Goal: Task Accomplishment & Management: Manage account settings

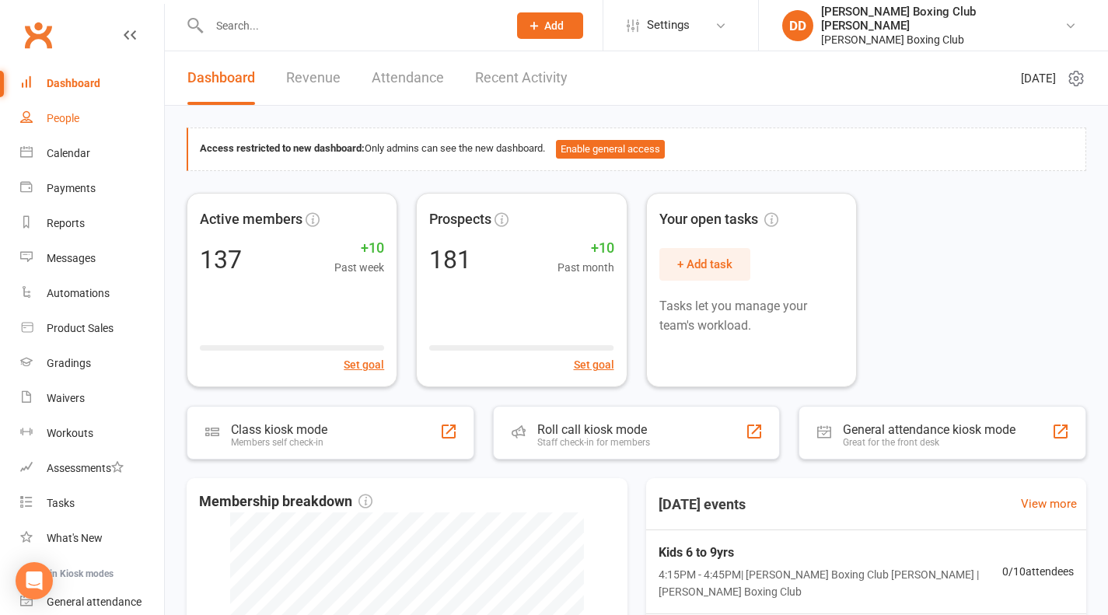
click at [61, 120] on div "People" at bounding box center [63, 118] width 33 height 12
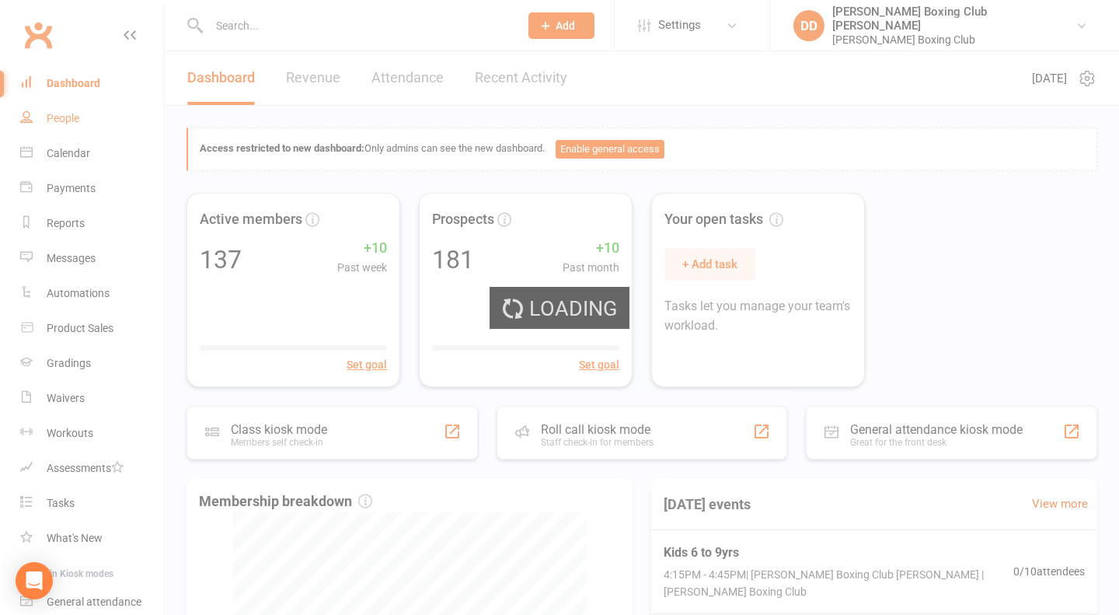
select select "100"
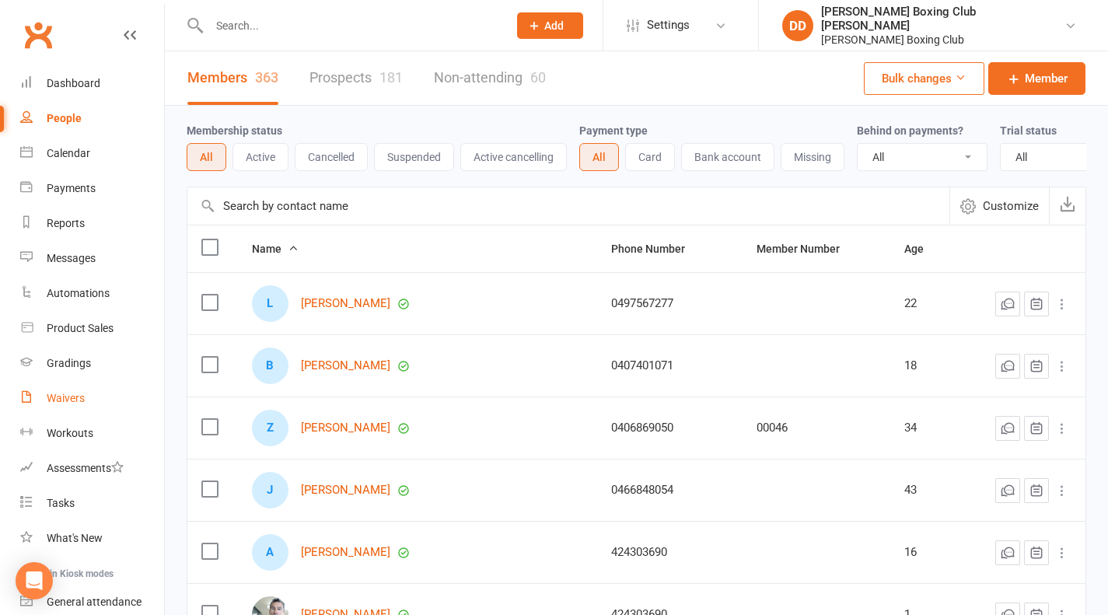
click at [55, 396] on div "Waivers" at bounding box center [66, 398] width 38 height 12
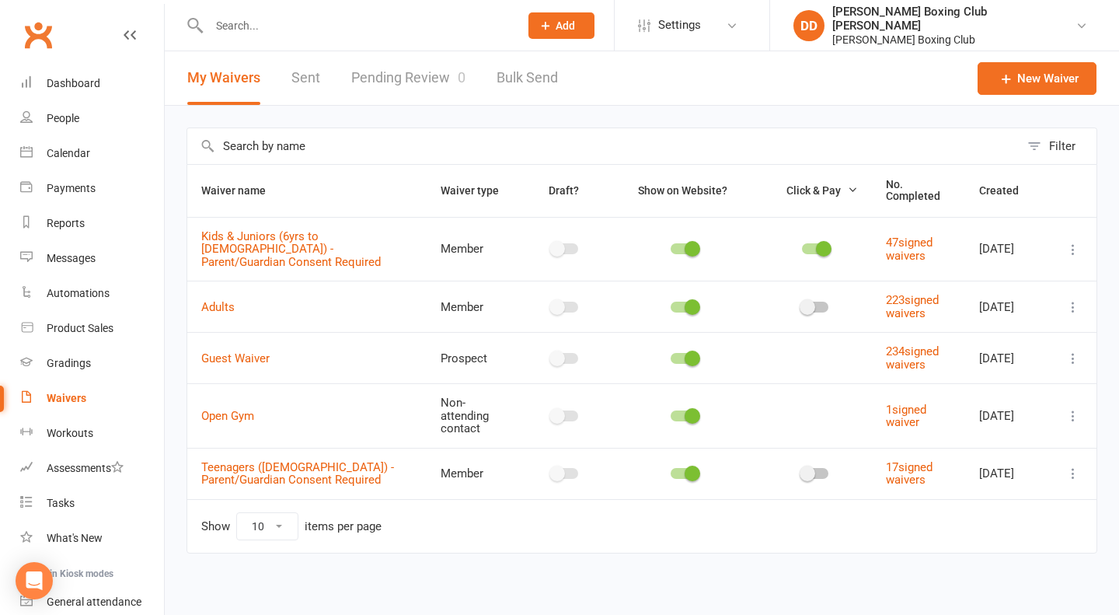
click at [77, 400] on div "Waivers" at bounding box center [67, 398] width 40 height 12
click at [71, 400] on div "Waivers" at bounding box center [67, 398] width 40 height 12
click at [400, 76] on link "Pending Review 0" at bounding box center [408, 78] width 114 height 54
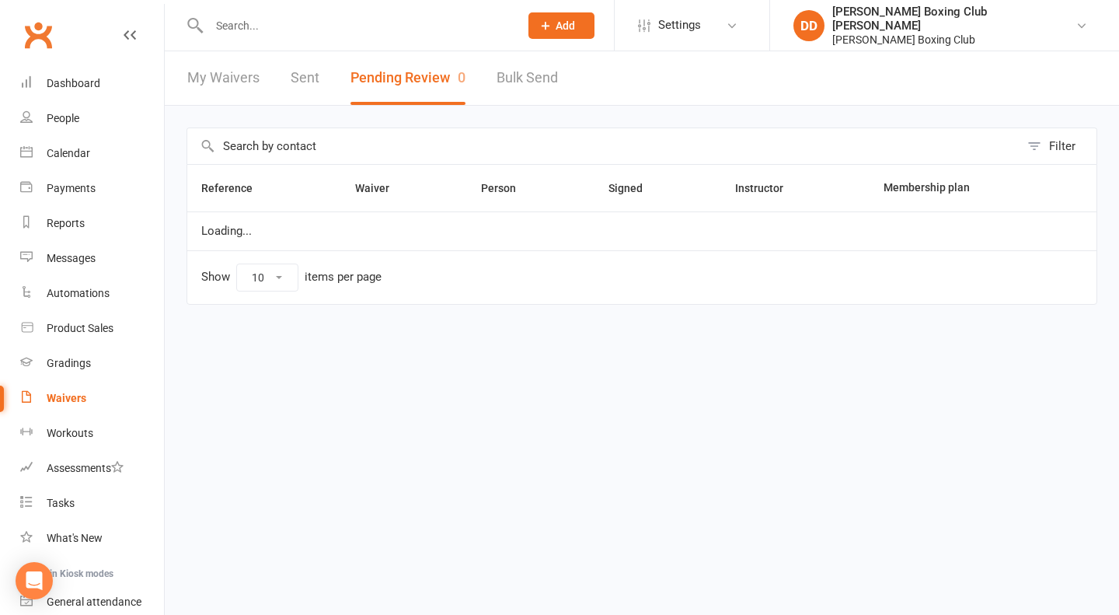
select select "50"
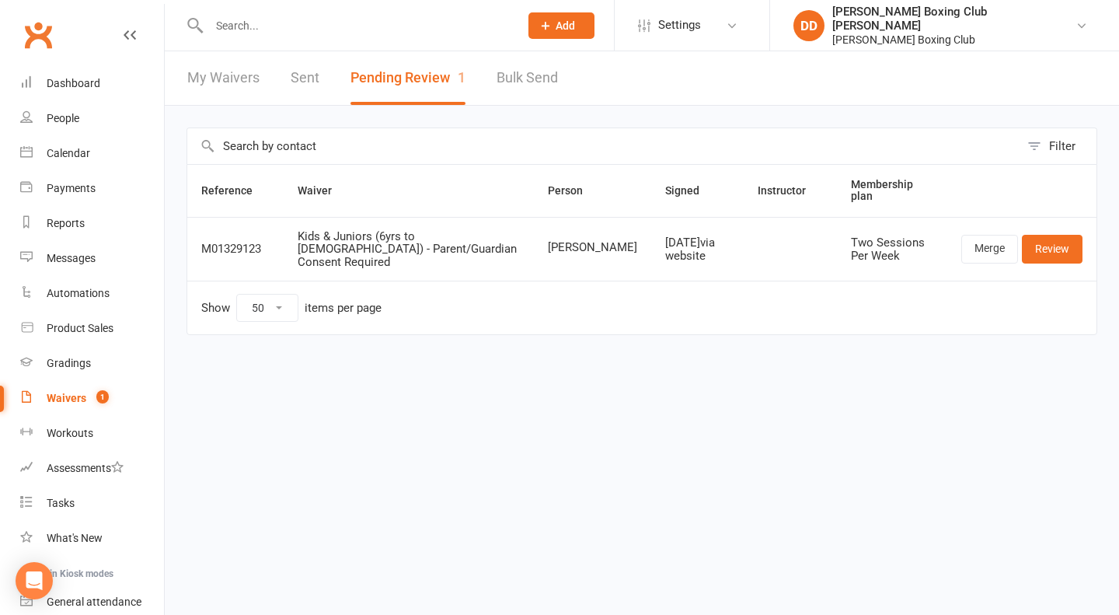
click at [58, 400] on div "Waivers" at bounding box center [67, 398] width 40 height 12
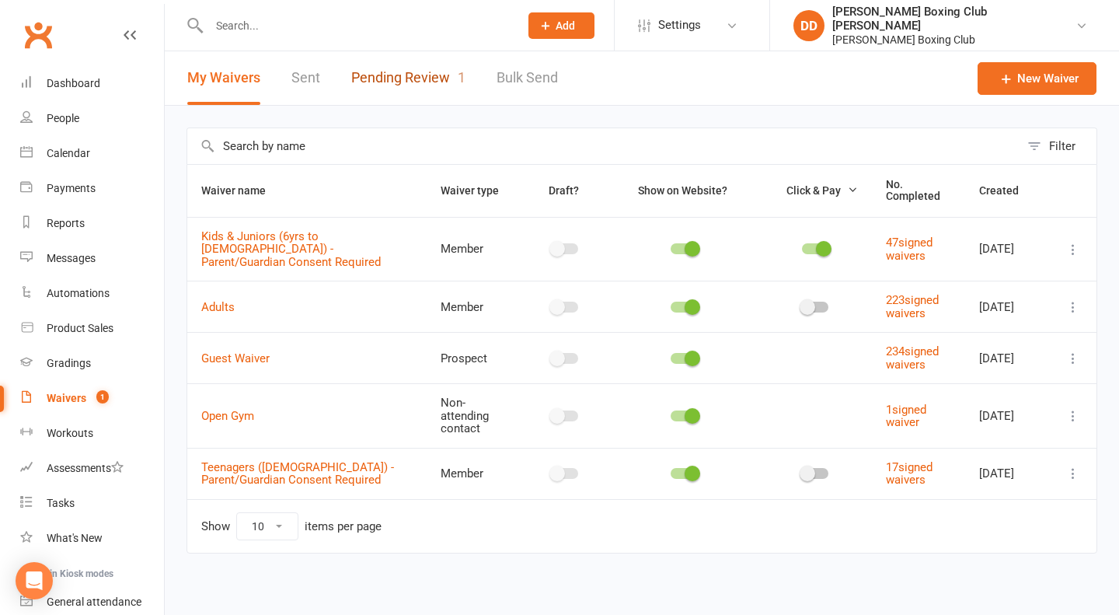
click at [394, 82] on link "Pending Review 1" at bounding box center [408, 78] width 114 height 54
select select "50"
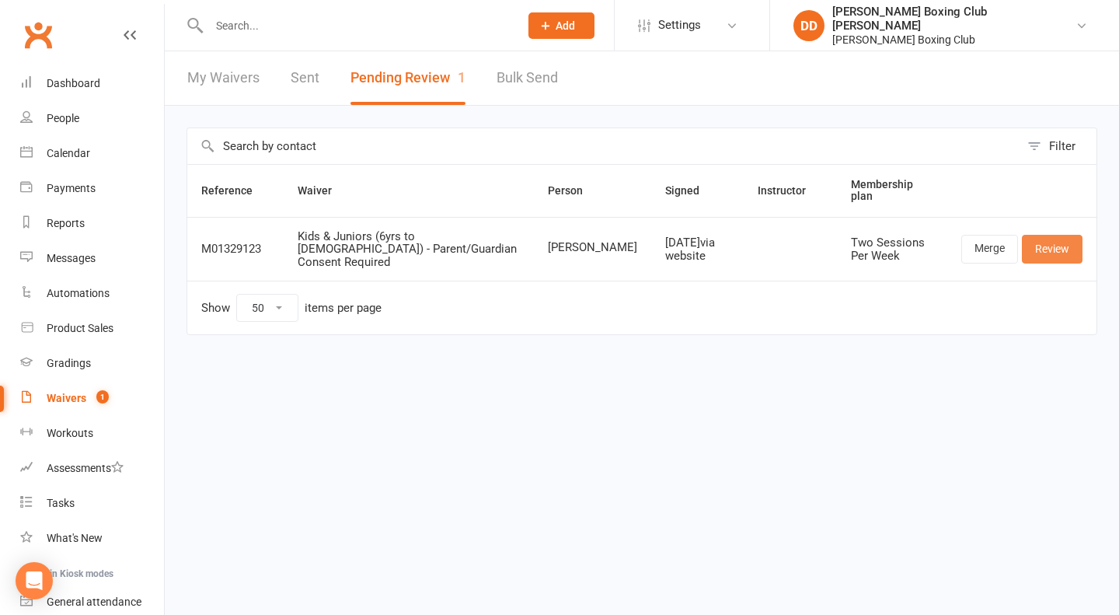
click at [1040, 235] on link "Review" at bounding box center [1052, 249] width 61 height 28
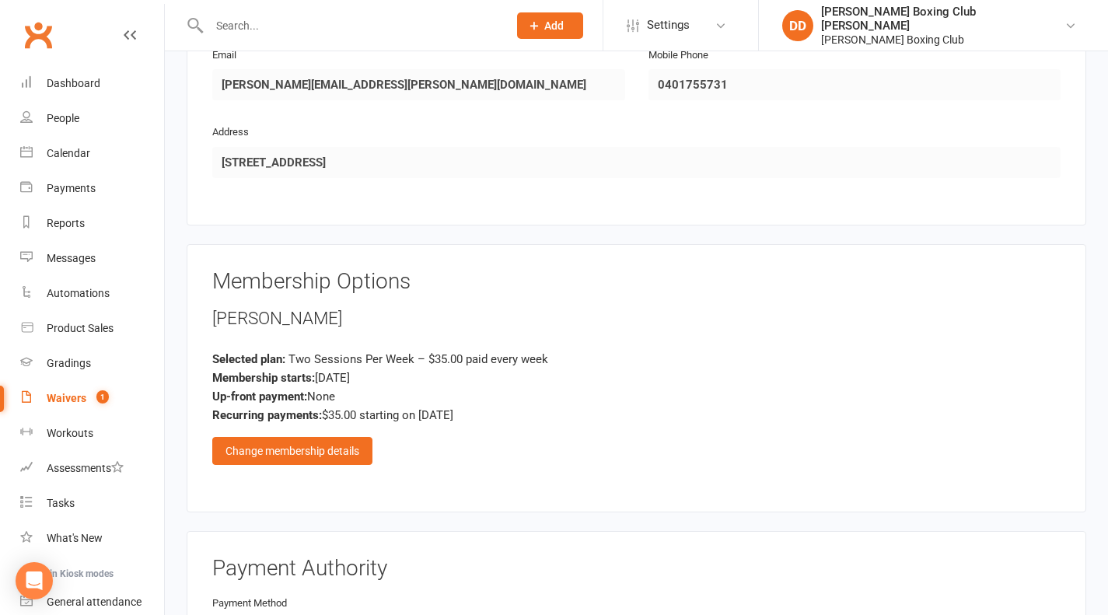
scroll to position [933, 0]
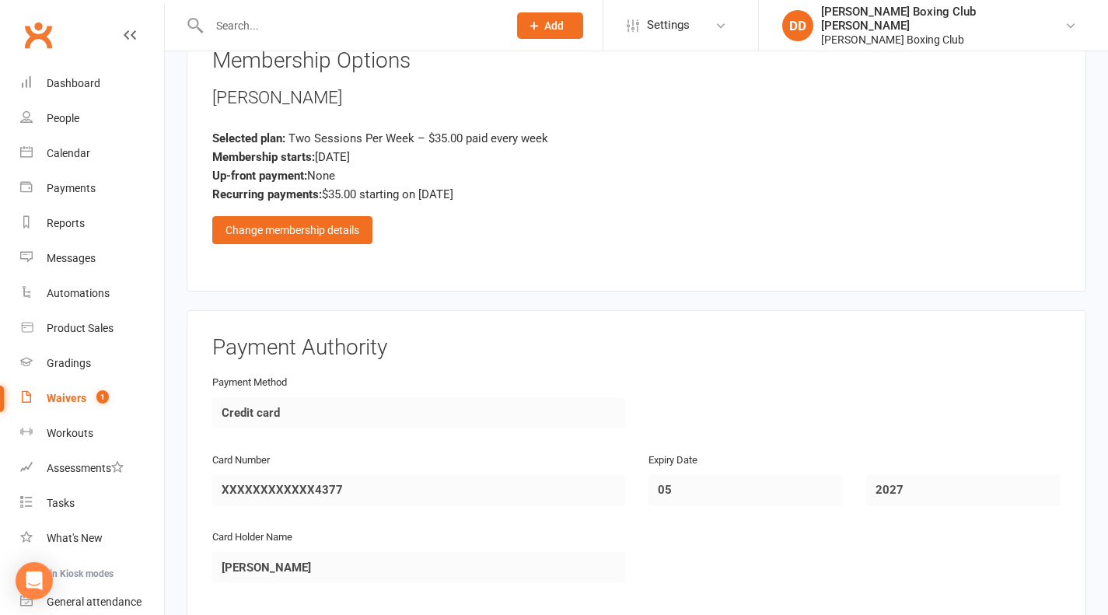
click at [323, 216] on div "Change membership details" at bounding box center [292, 230] width 160 height 28
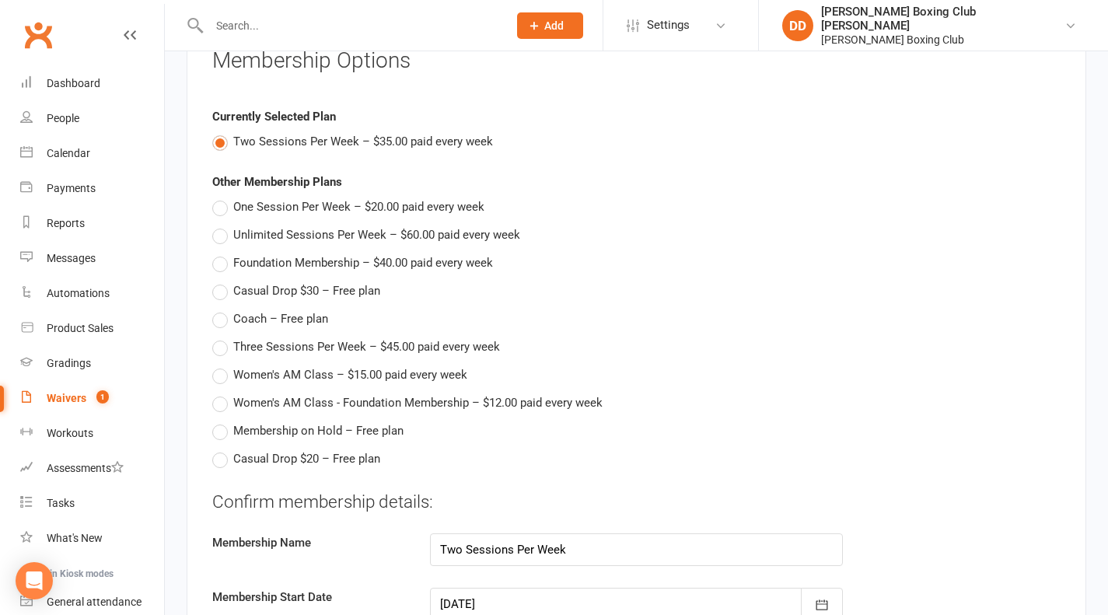
click at [222, 197] on label "One Session Per Week – $20.00 paid every week" at bounding box center [348, 206] width 272 height 19
click at [222, 197] on input "One Session Per Week – $20.00 paid every week" at bounding box center [217, 197] width 10 height 0
type input "One Session Per Week"
type input "20"
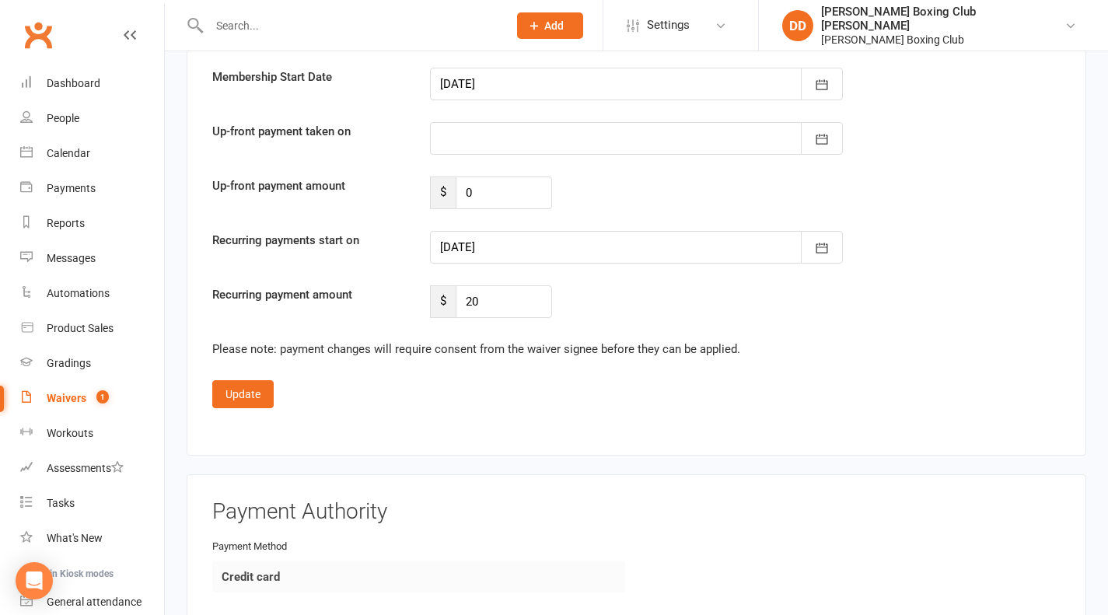
scroll to position [1555, 0]
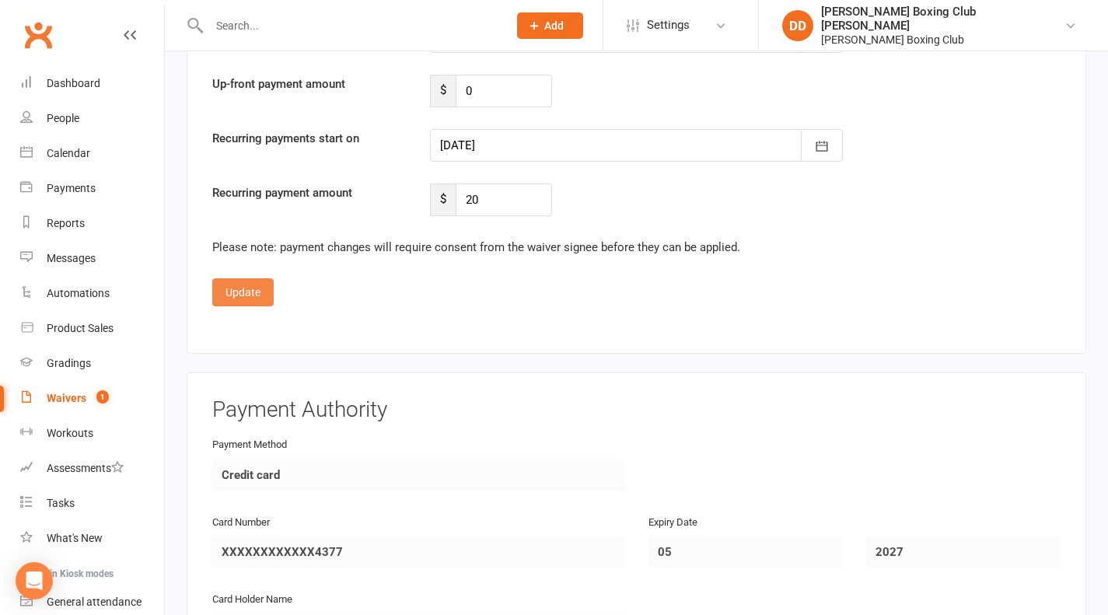
click at [245, 278] on button "Update" at bounding box center [242, 292] width 61 height 28
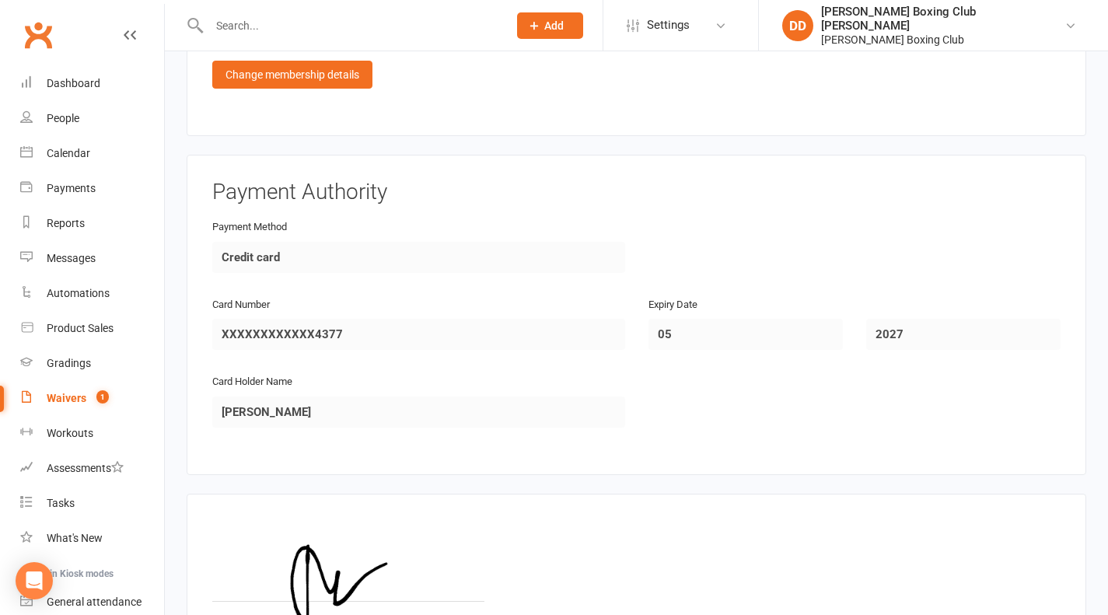
scroll to position [1238, 0]
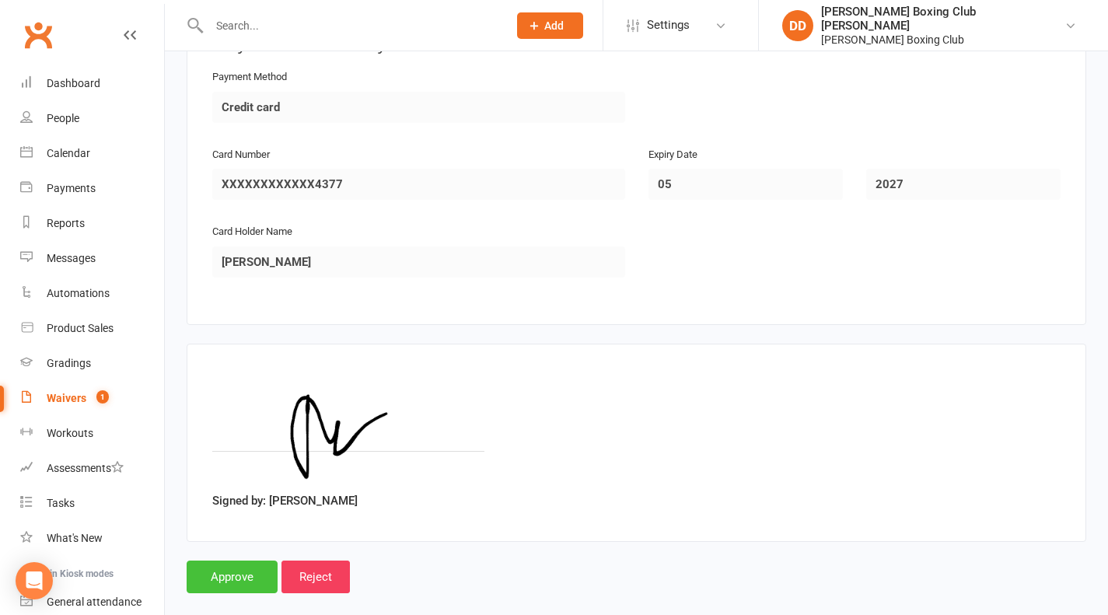
click at [250, 560] on input "Approve" at bounding box center [232, 576] width 91 height 33
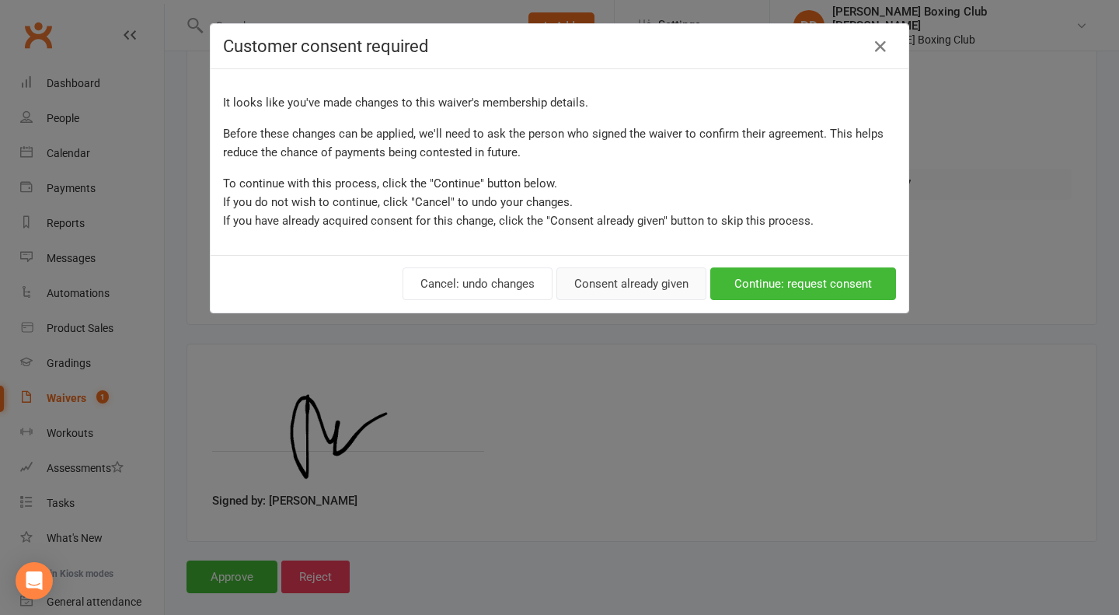
click at [633, 290] on button "Consent already given" at bounding box center [632, 283] width 150 height 33
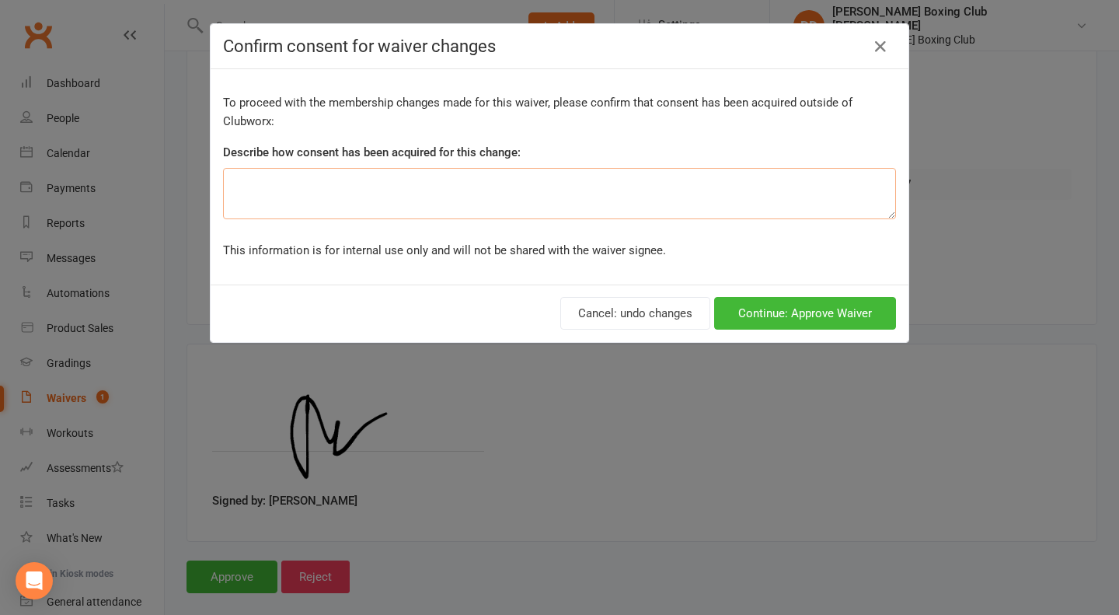
click at [281, 183] on textarea at bounding box center [559, 193] width 673 height 51
type textarea "Phone with [PERSON_NAME] ( sister ) 14 08 12.10pm"
click at [773, 312] on button "Continue: Approve Waiver" at bounding box center [805, 313] width 182 height 33
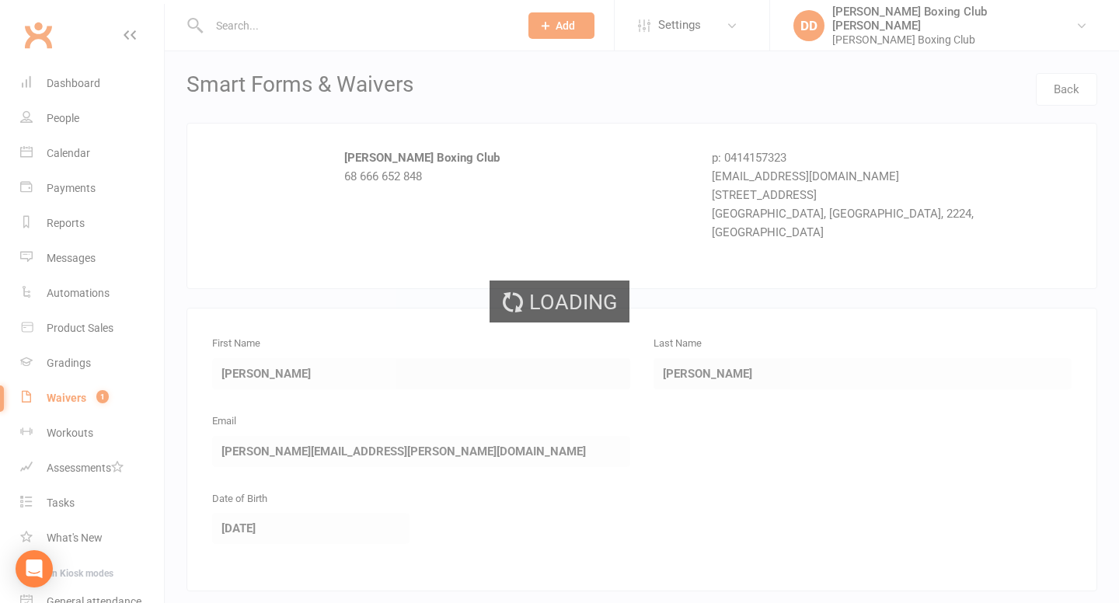
select select "50"
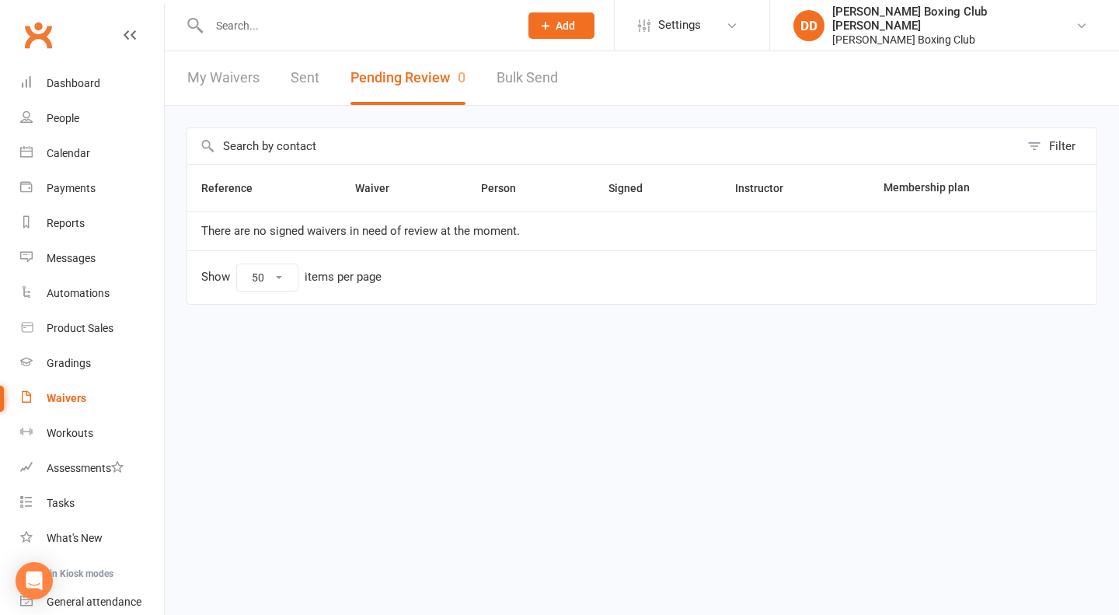
click at [68, 395] on div "Waivers" at bounding box center [67, 398] width 40 height 12
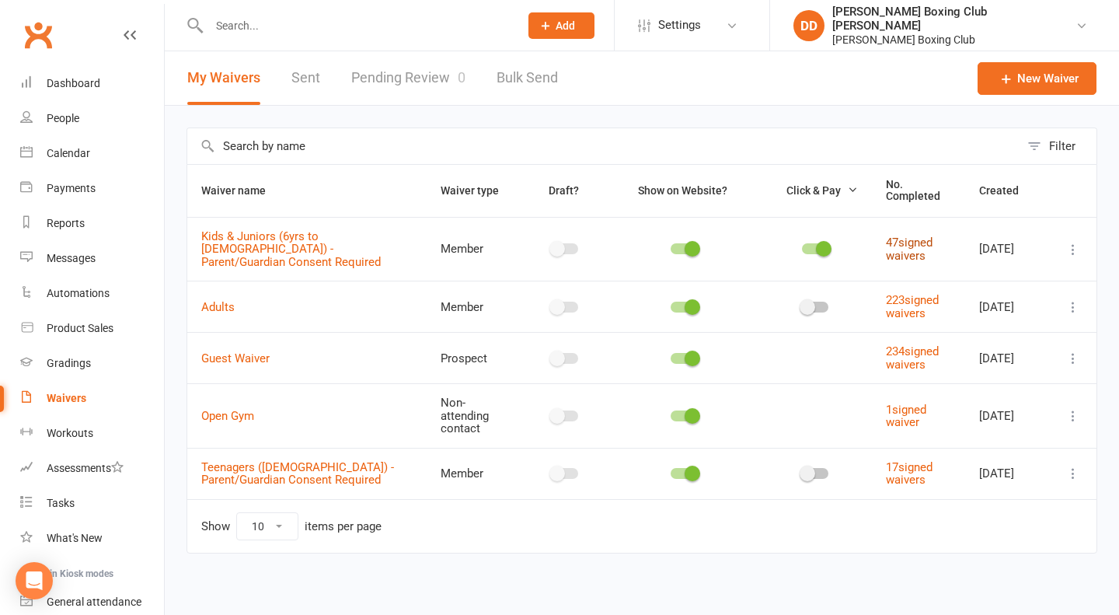
click at [901, 236] on link "47 signed waivers" at bounding box center [909, 249] width 47 height 27
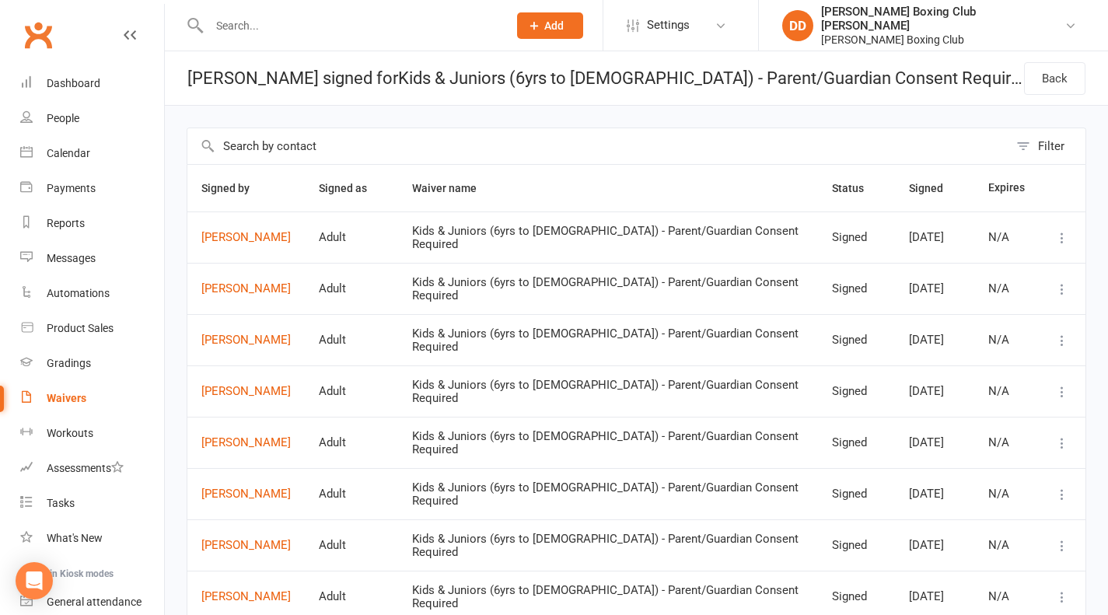
click at [244, 37] on div at bounding box center [342, 25] width 310 height 51
click at [246, 32] on input "text" at bounding box center [350, 26] width 292 height 22
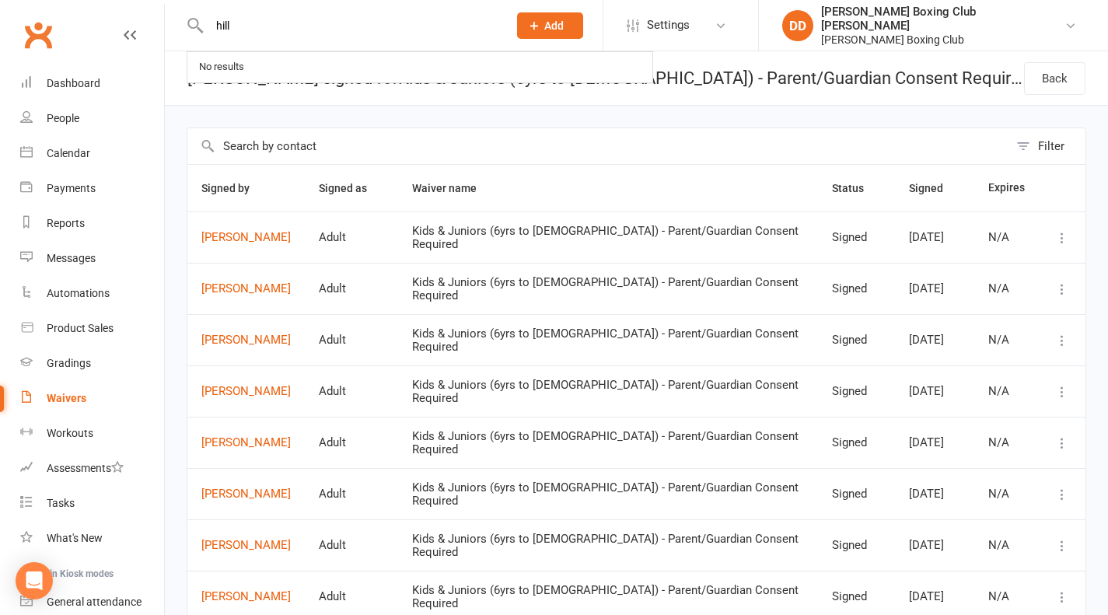
type input "hill"
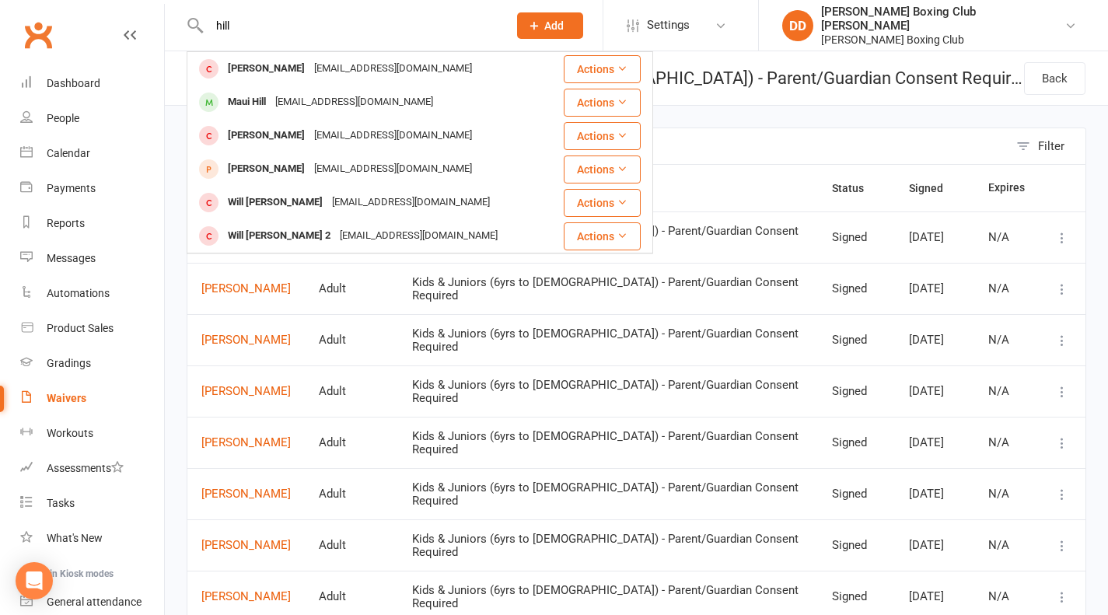
click at [587, 102] on button "Actions" at bounding box center [602, 103] width 77 height 28
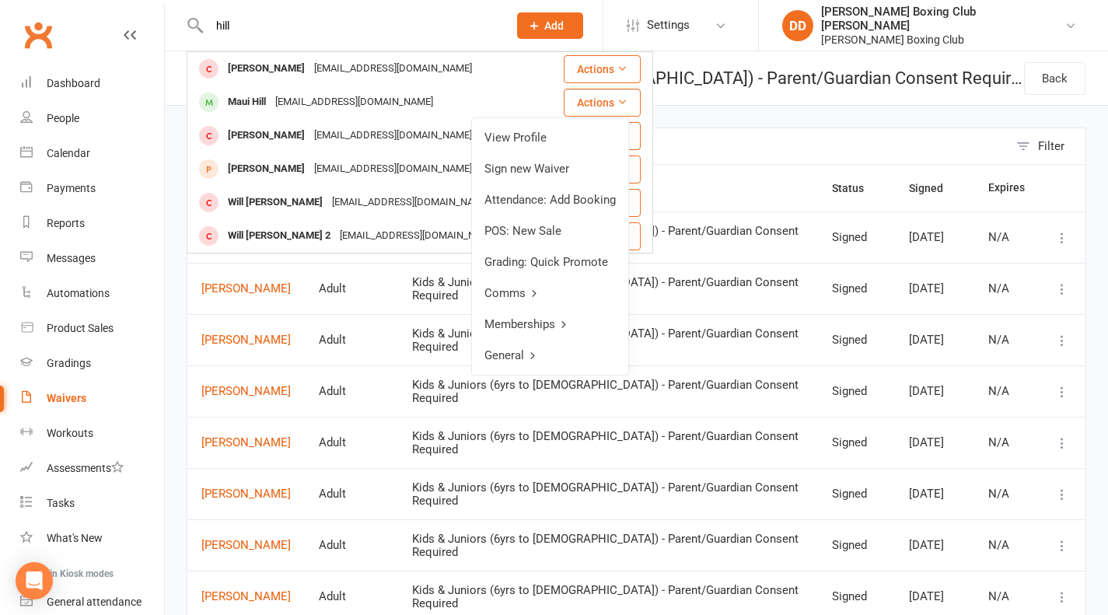
click at [538, 133] on link "View Profile" at bounding box center [550, 137] width 156 height 31
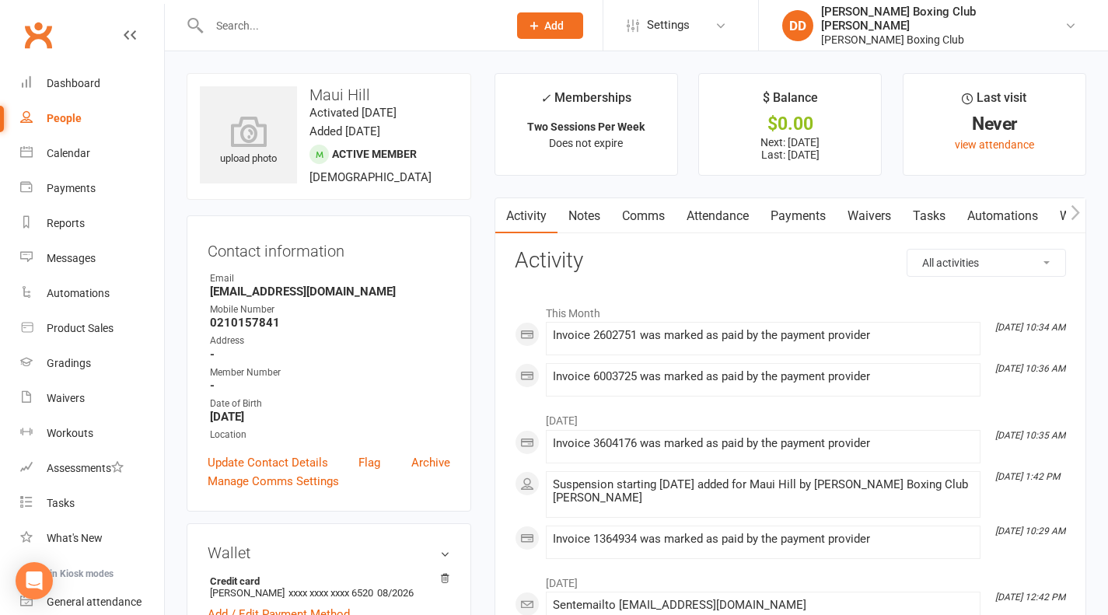
click at [270, 28] on input "text" at bounding box center [350, 26] width 292 height 22
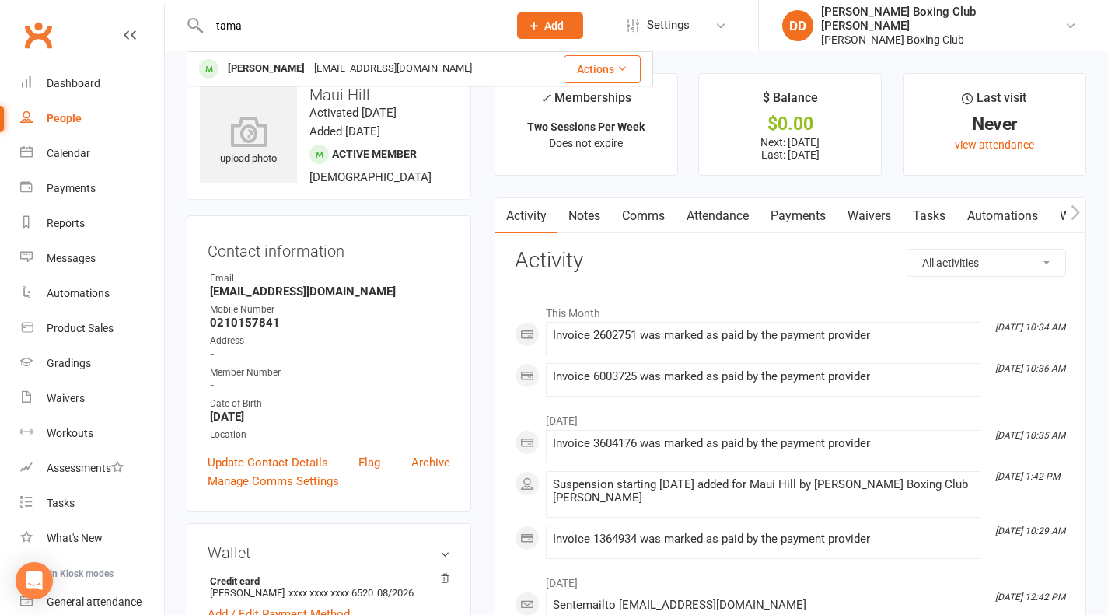
type input "tama"
click at [589, 69] on button "Actions" at bounding box center [602, 69] width 77 height 28
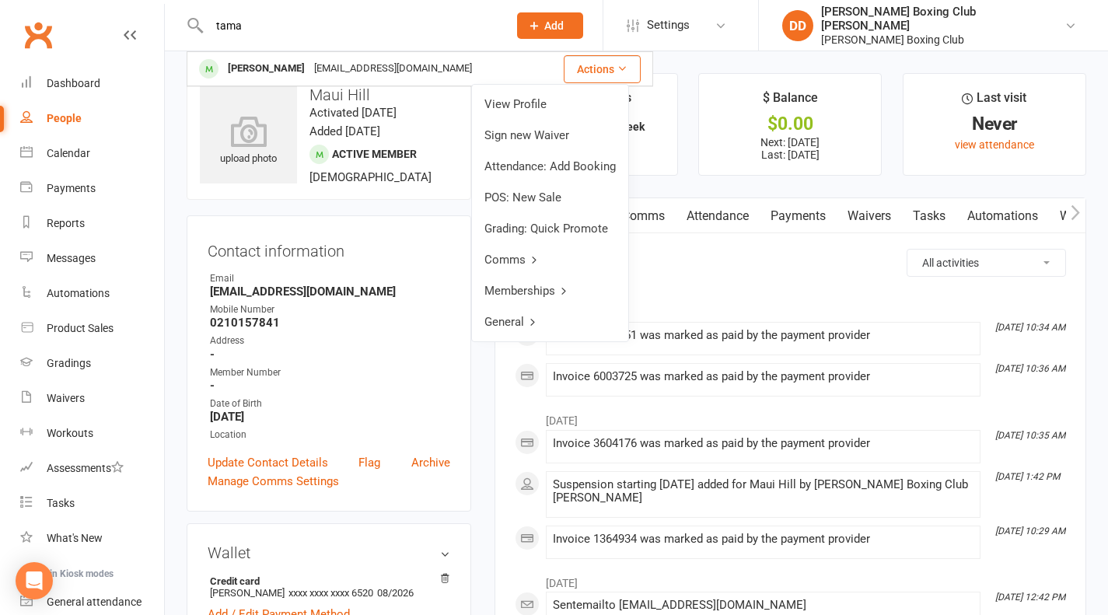
click at [544, 102] on link "View Profile" at bounding box center [550, 104] width 156 height 31
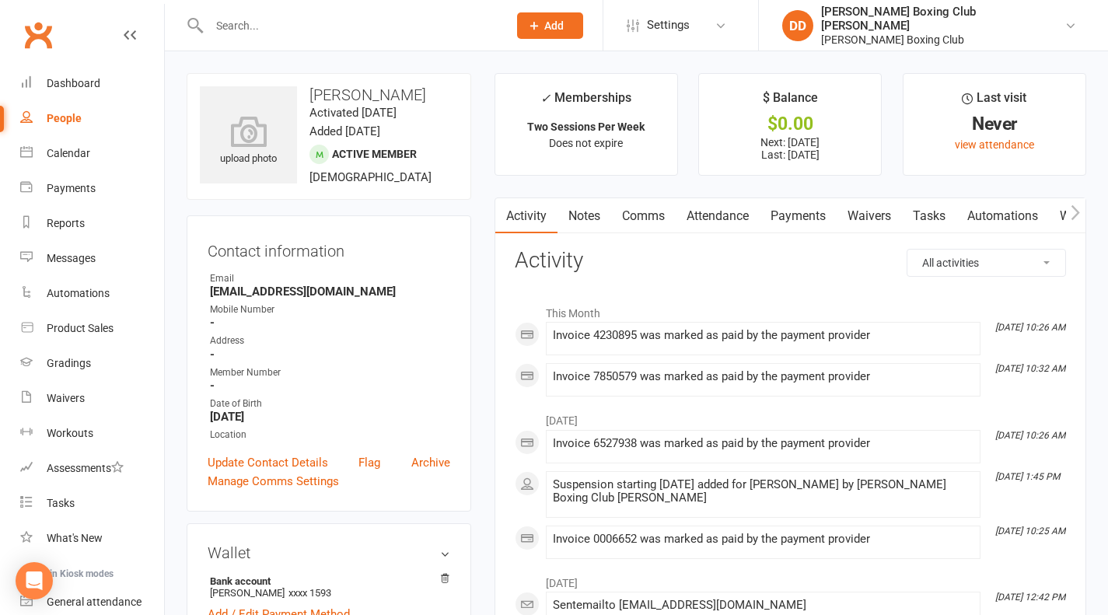
click at [259, 37] on div at bounding box center [342, 25] width 310 height 51
click at [256, 27] on input "text" at bounding box center [350, 26] width 292 height 22
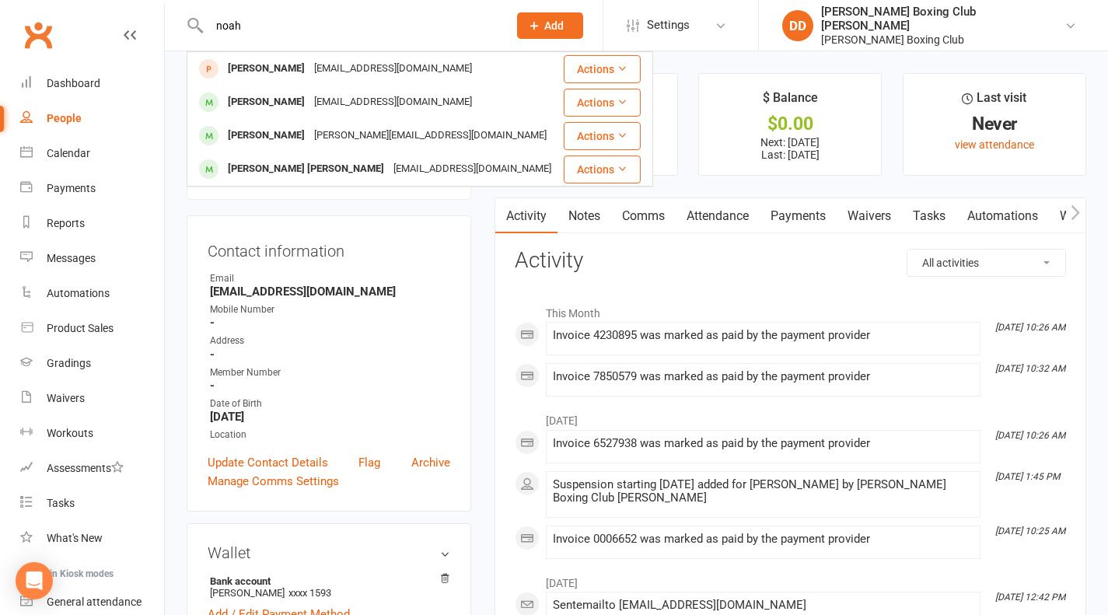
type input "noah"
click at [582, 135] on button "Actions" at bounding box center [602, 136] width 77 height 28
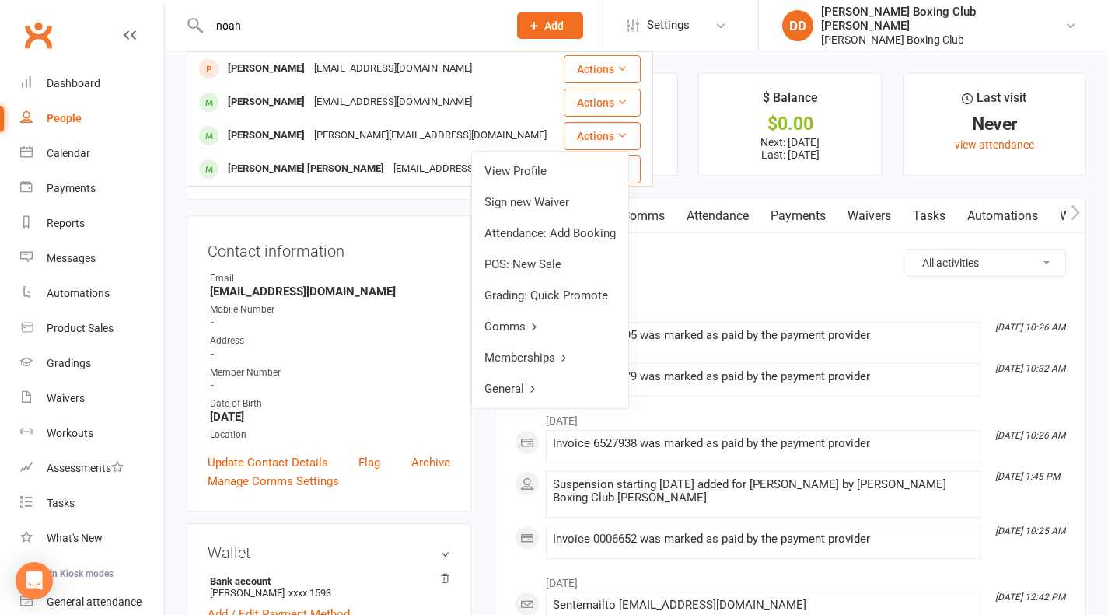
click at [496, 169] on link "View Profile" at bounding box center [550, 170] width 156 height 31
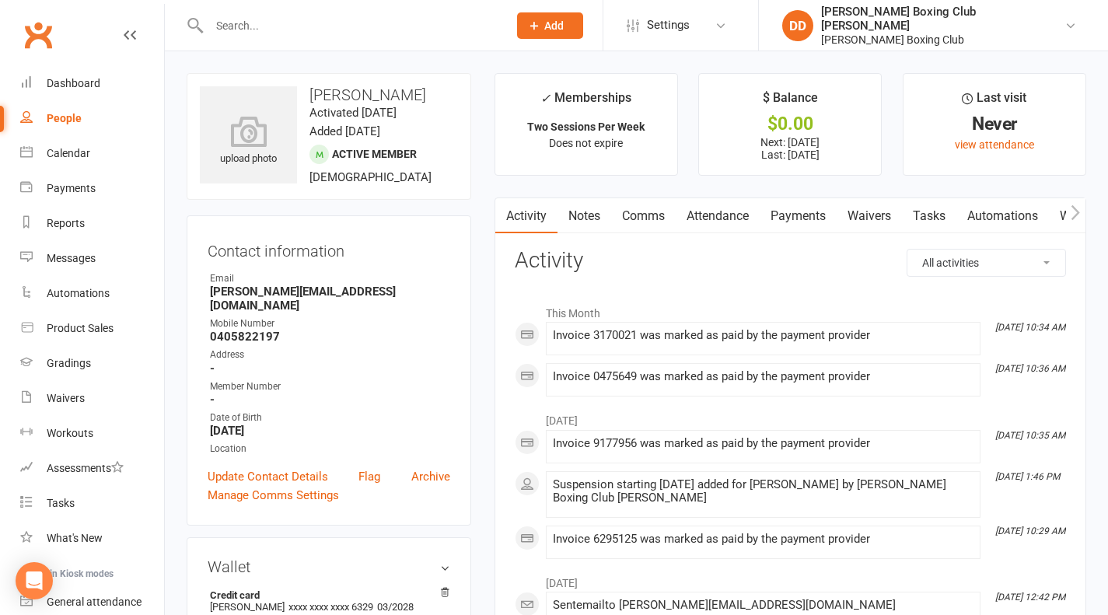
click at [297, 29] on input "text" at bounding box center [350, 26] width 292 height 22
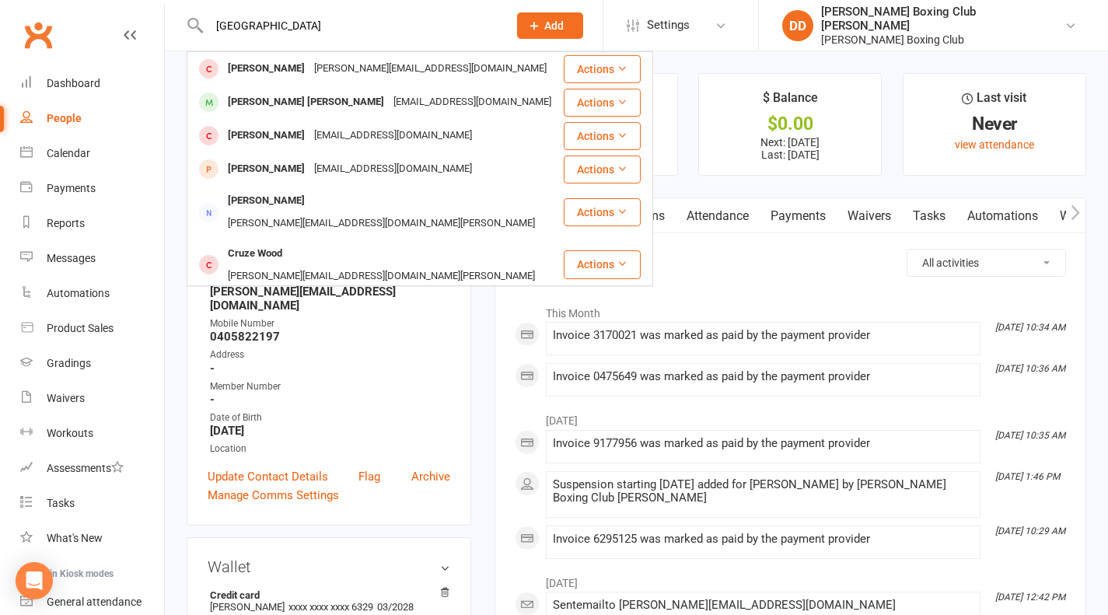
type input "[GEOGRAPHIC_DATA]"
click at [590, 101] on button "Actions" at bounding box center [602, 103] width 77 height 28
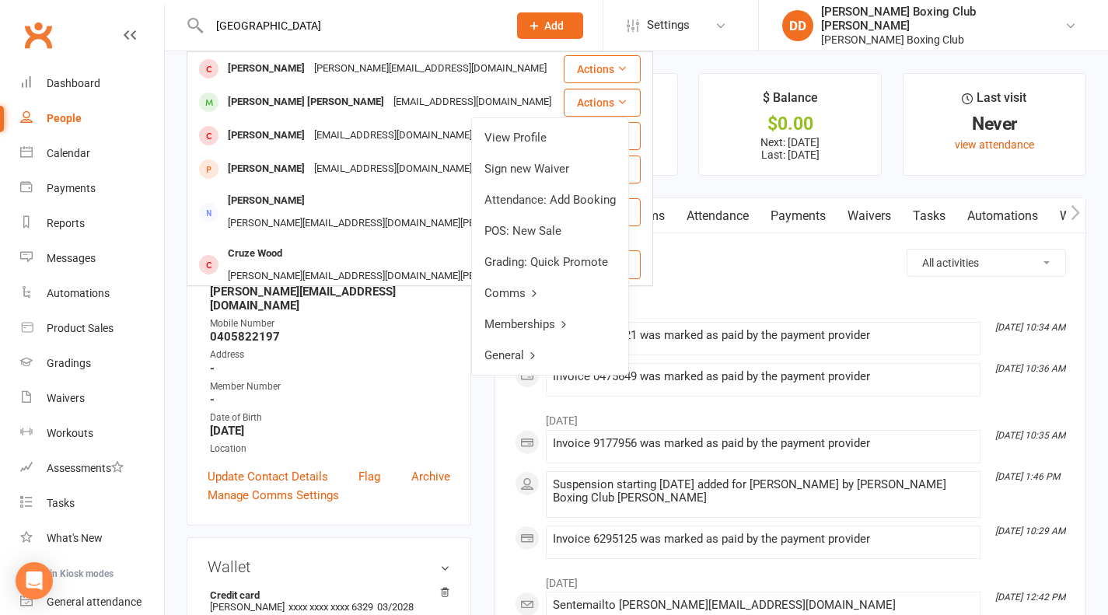
click at [559, 135] on link "View Profile" at bounding box center [550, 137] width 156 height 31
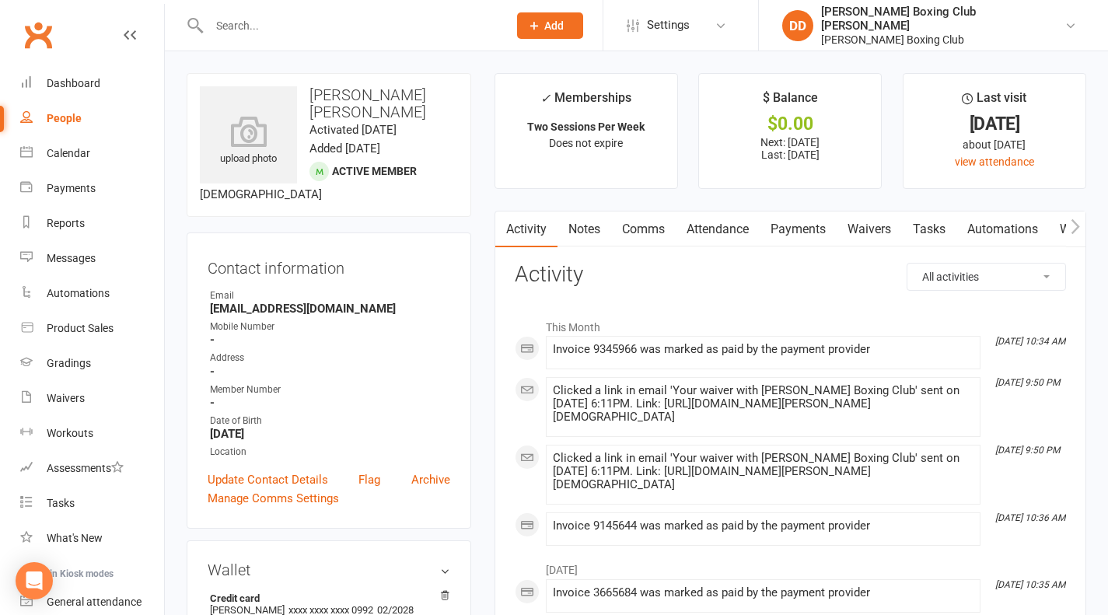
drag, startPoint x: 260, startPoint y: 17, endPoint x: 260, endPoint y: 25, distance: 7.8
click at [260, 23] on input "text" at bounding box center [350, 26] width 292 height 22
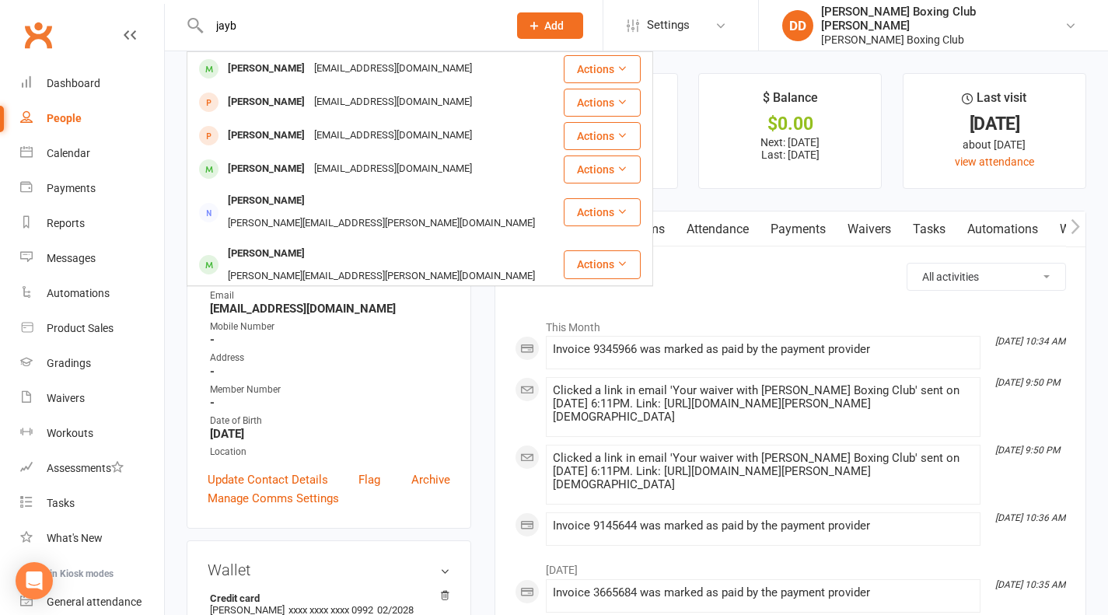
type input "jayb"
click at [587, 61] on button "Actions" at bounding box center [602, 69] width 77 height 28
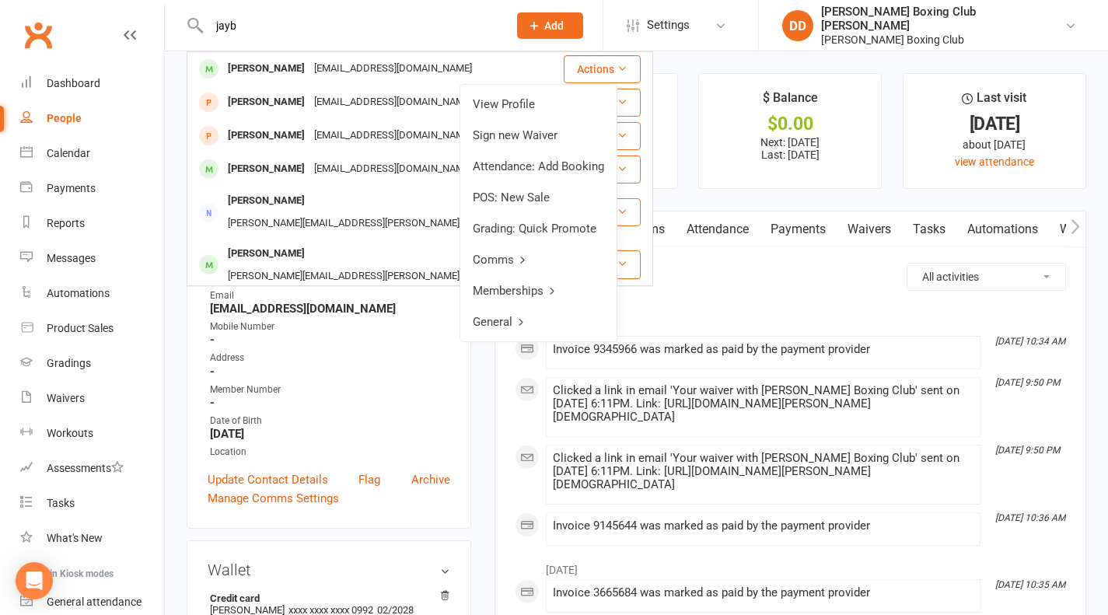
click at [506, 101] on link "View Profile" at bounding box center [538, 104] width 156 height 31
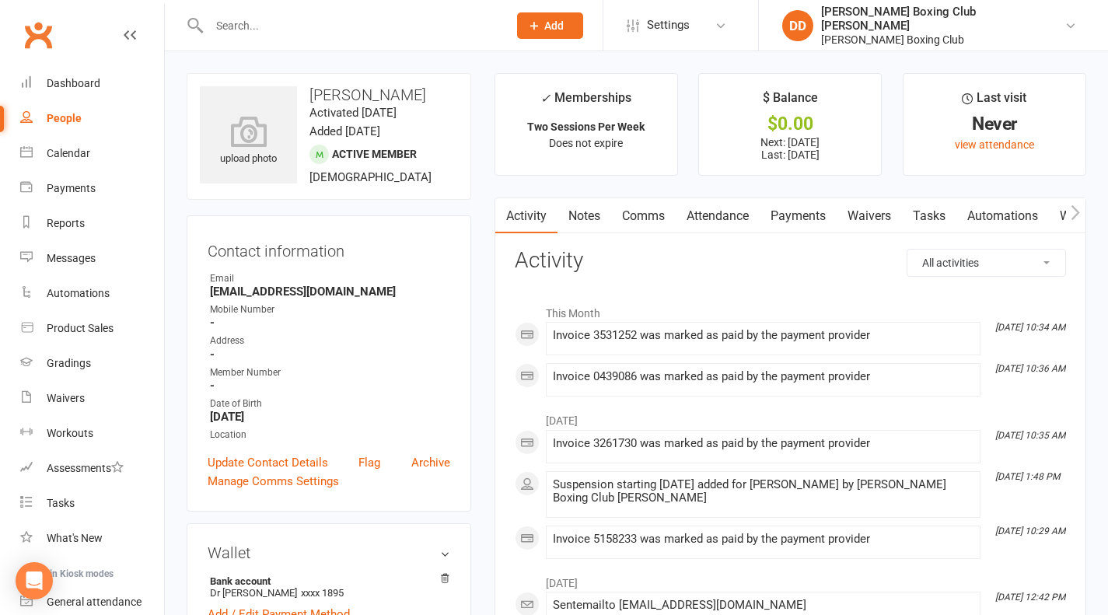
click at [295, 31] on input "text" at bounding box center [350, 26] width 292 height 22
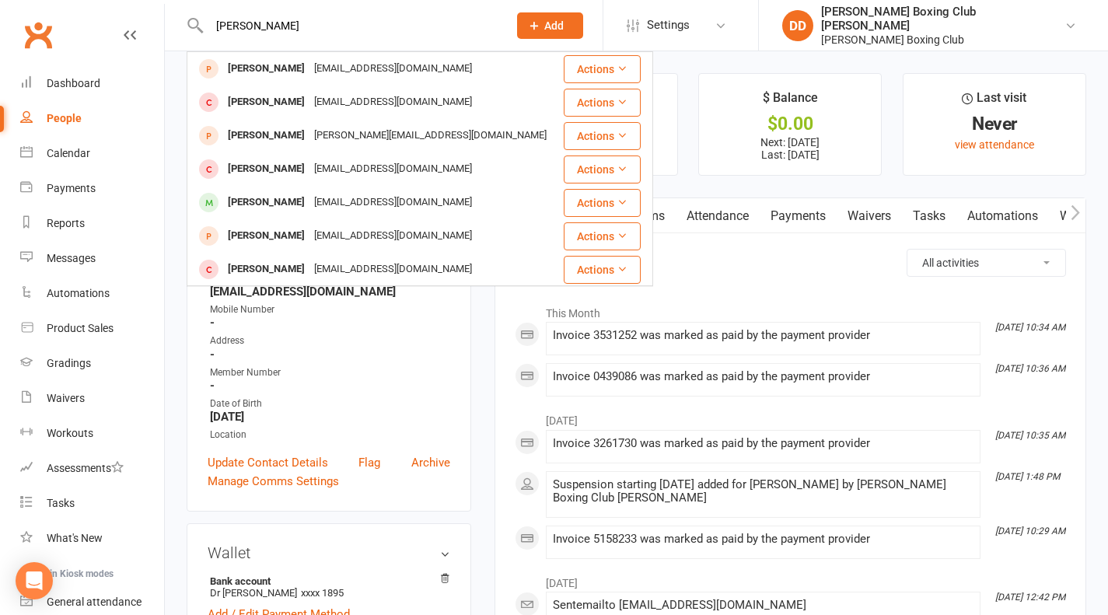
type input "[PERSON_NAME]"
click at [578, 200] on button "Actions" at bounding box center [602, 203] width 77 height 28
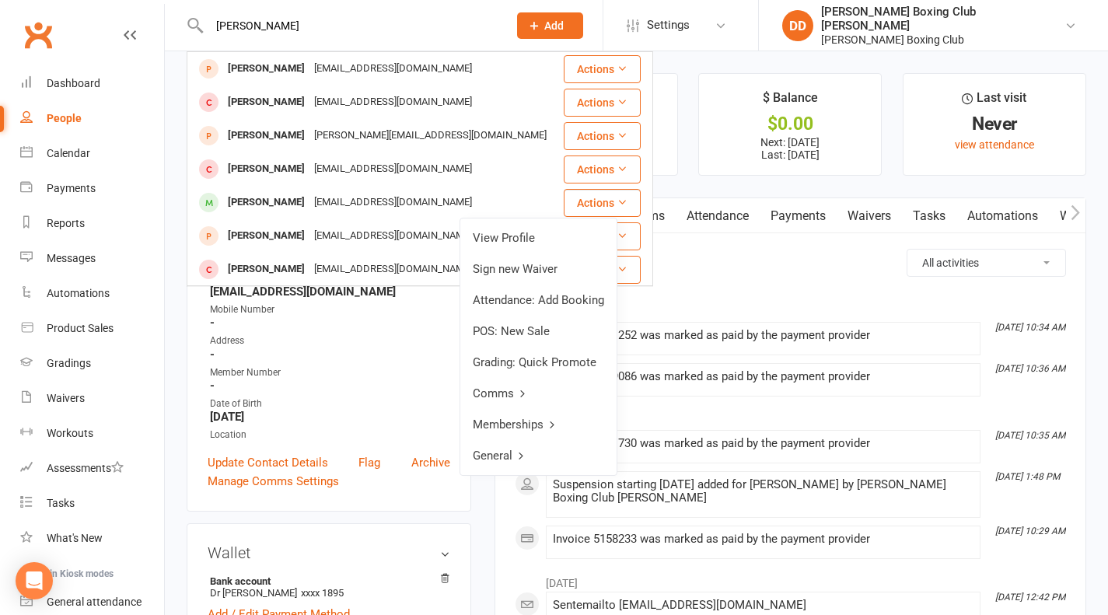
click at [524, 233] on link "View Profile" at bounding box center [538, 237] width 156 height 31
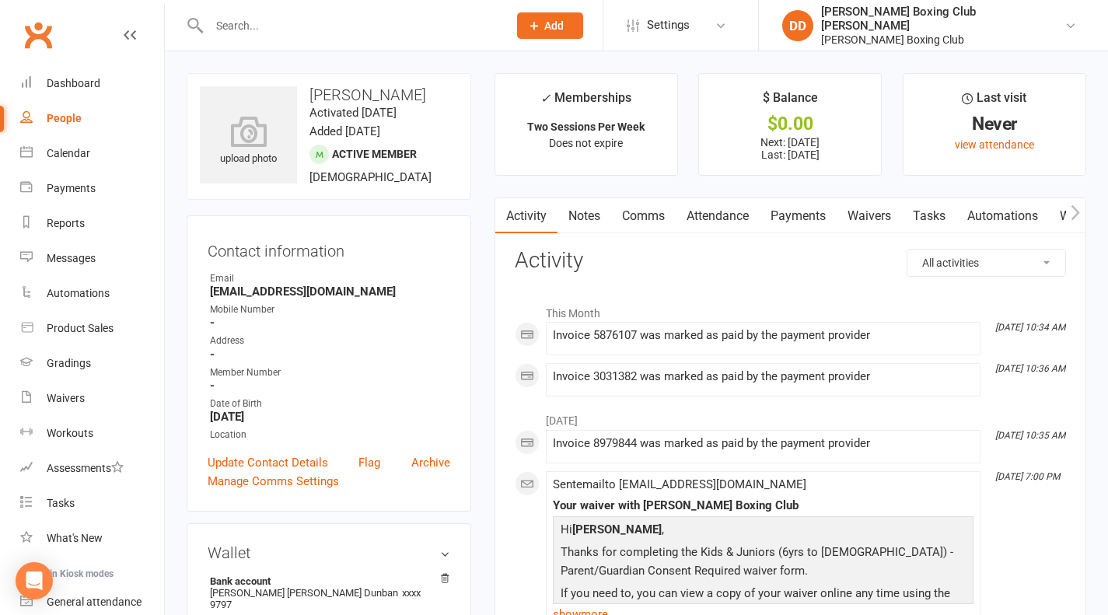
click at [305, 16] on input "text" at bounding box center [350, 26] width 292 height 22
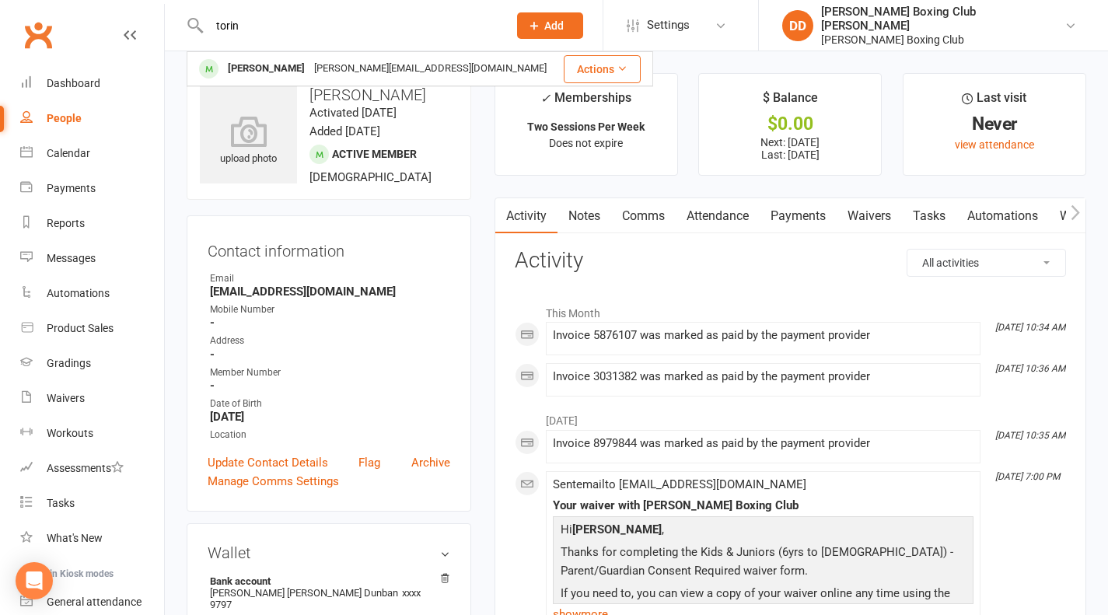
type input "torin"
click at [601, 73] on button "Actions" at bounding box center [602, 69] width 77 height 28
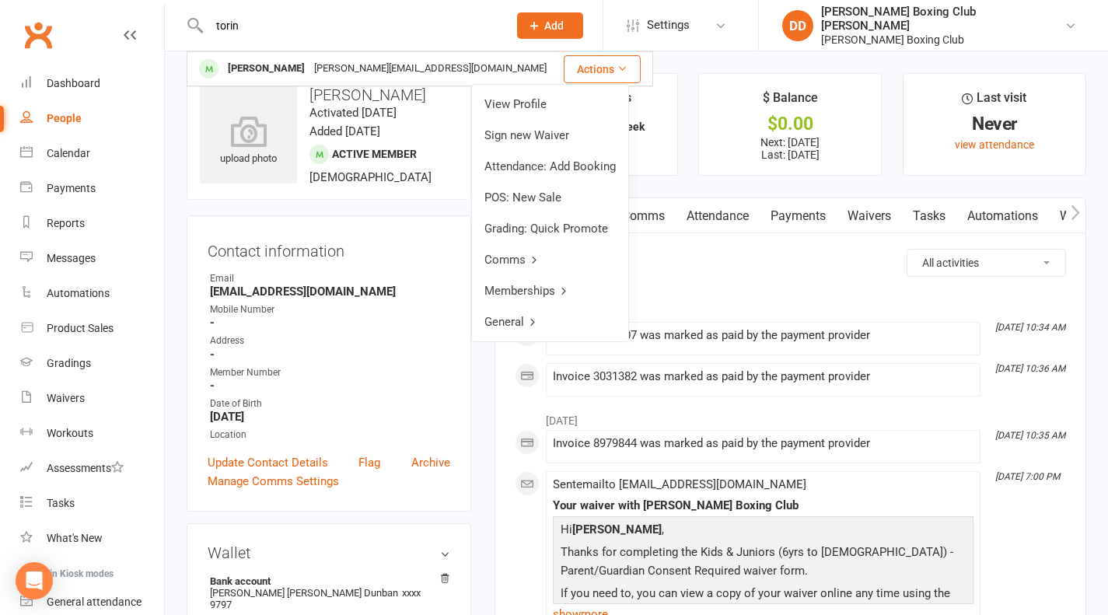
click at [560, 102] on link "View Profile" at bounding box center [550, 104] width 156 height 31
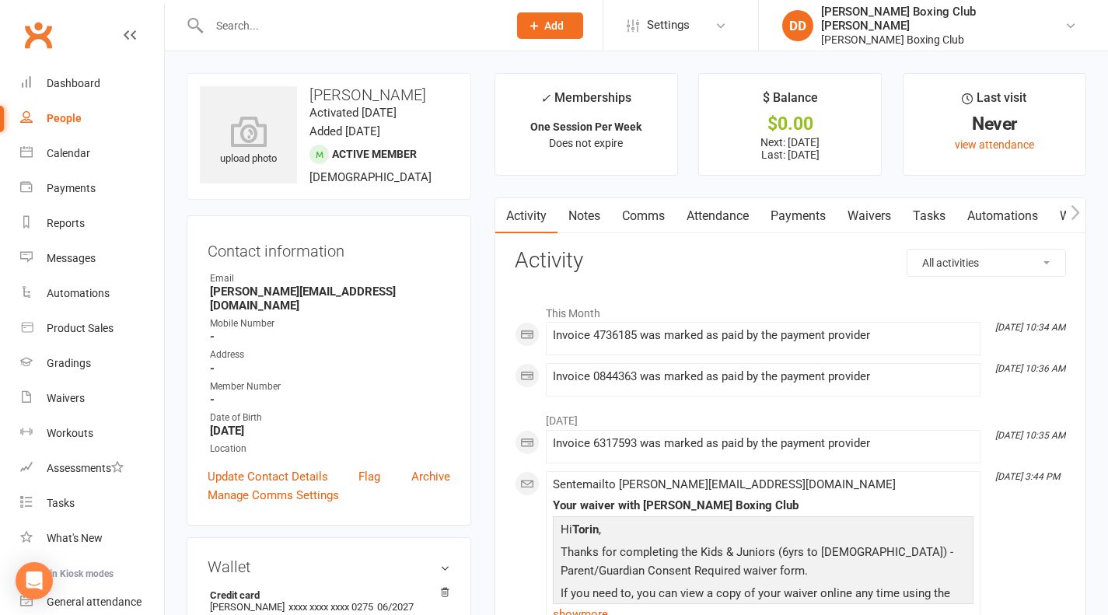
click at [266, 32] on div at bounding box center [342, 25] width 310 height 51
click at [266, 29] on input "text" at bounding box center [350, 26] width 292 height 22
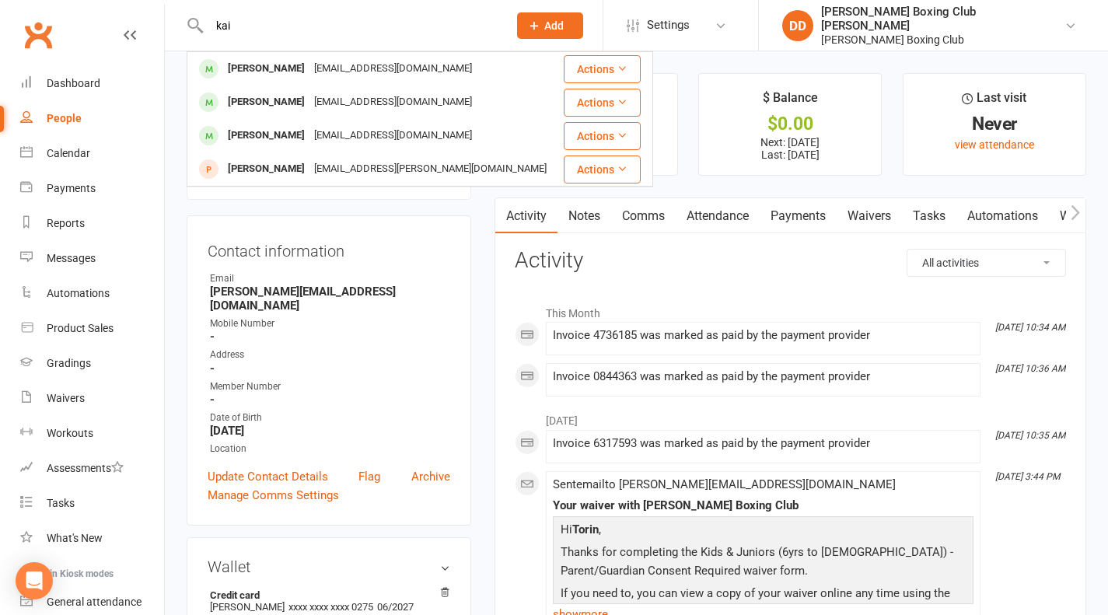
type input "kai"
click at [606, 105] on button "Actions" at bounding box center [602, 103] width 77 height 28
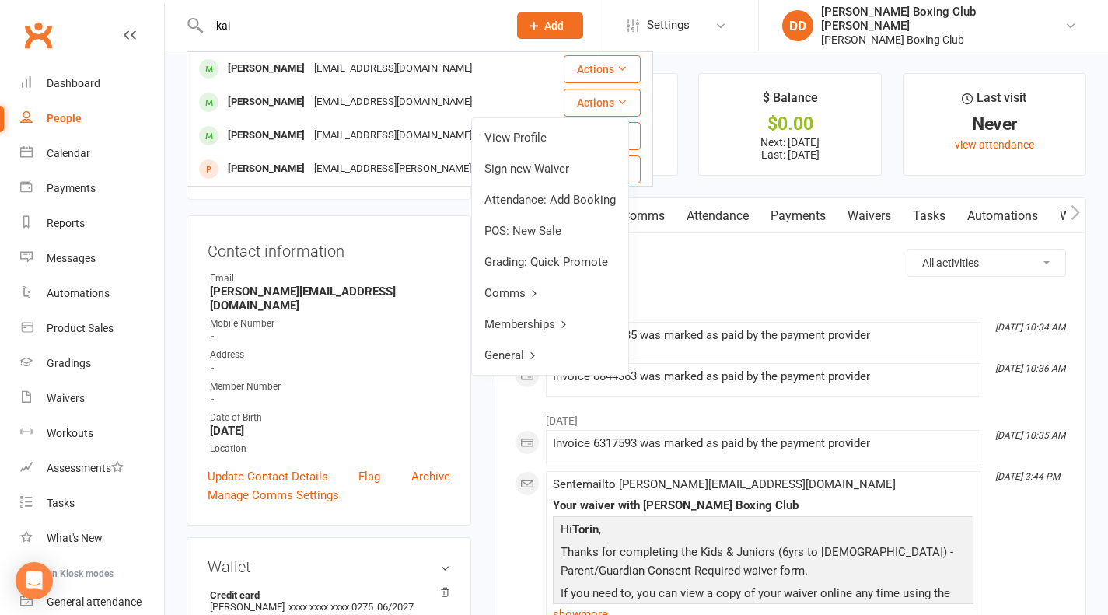
click at [552, 140] on link "View Profile" at bounding box center [550, 137] width 156 height 31
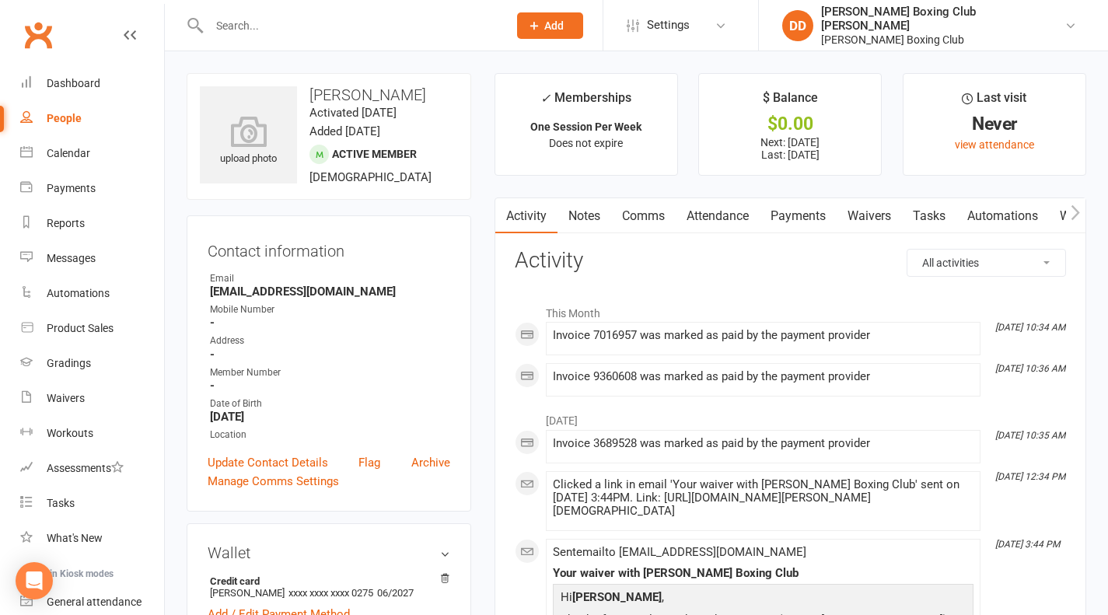
click at [369, 20] on input "text" at bounding box center [350, 26] width 292 height 22
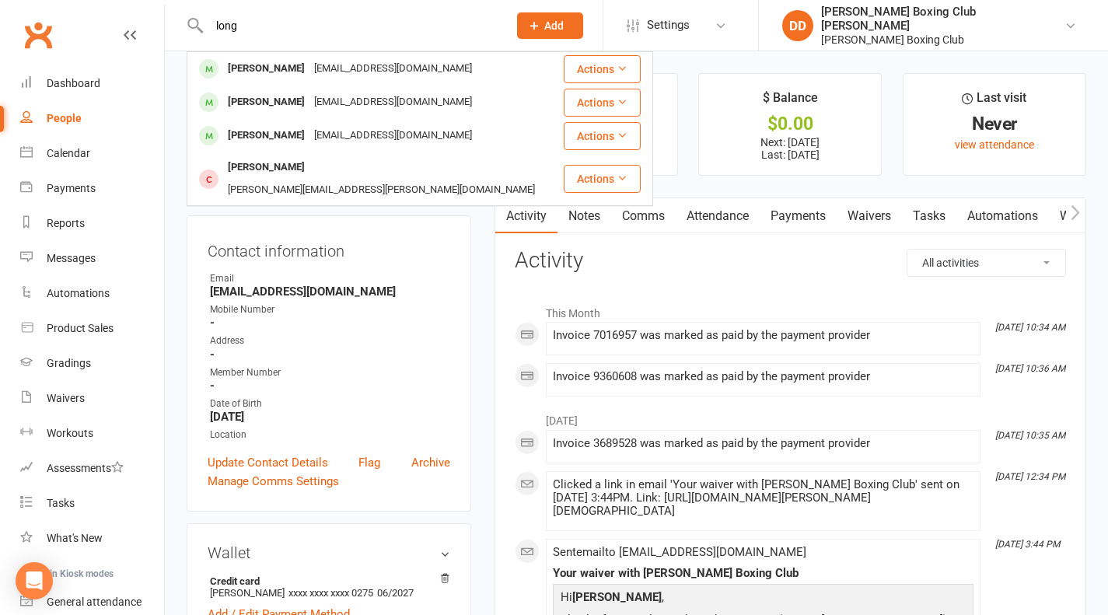
type input "long"
click at [599, 103] on button "Actions" at bounding box center [602, 103] width 77 height 28
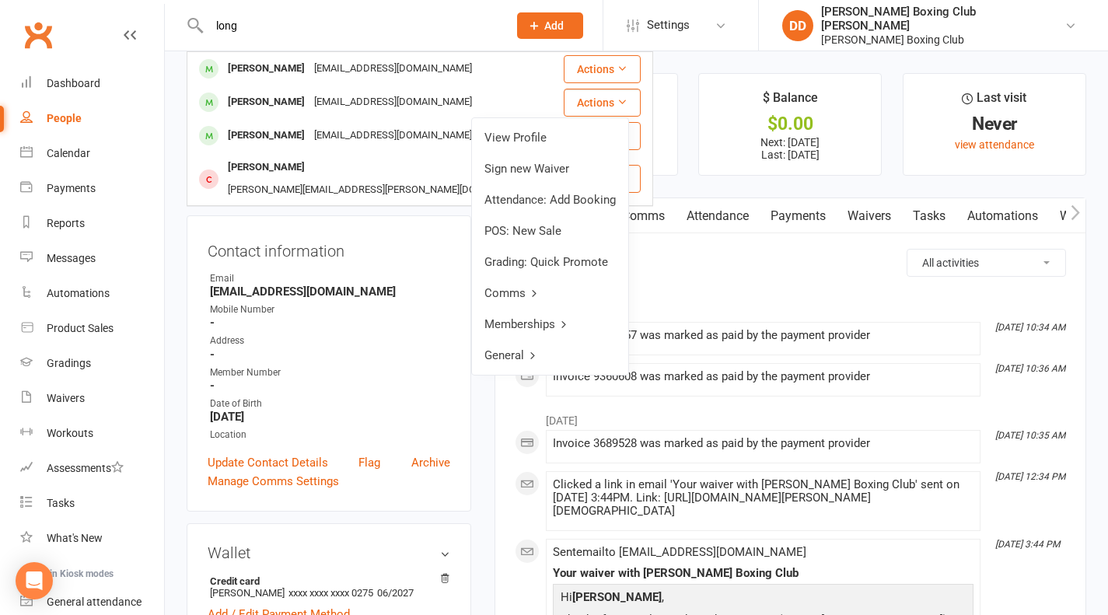
click at [560, 137] on link "View Profile" at bounding box center [550, 137] width 156 height 31
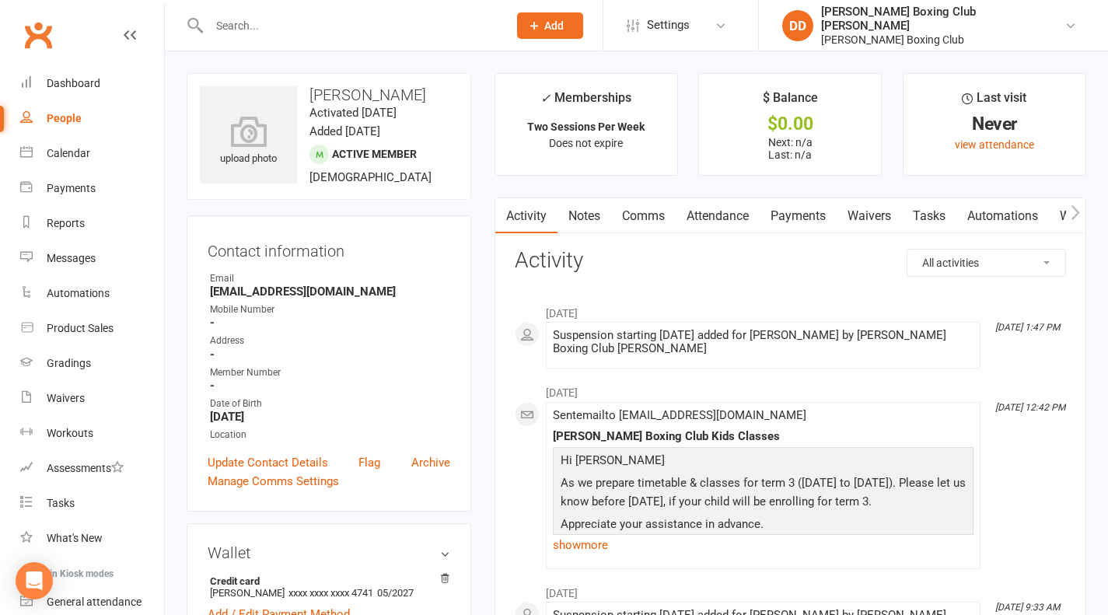
click at [388, 16] on input "text" at bounding box center [350, 26] width 292 height 22
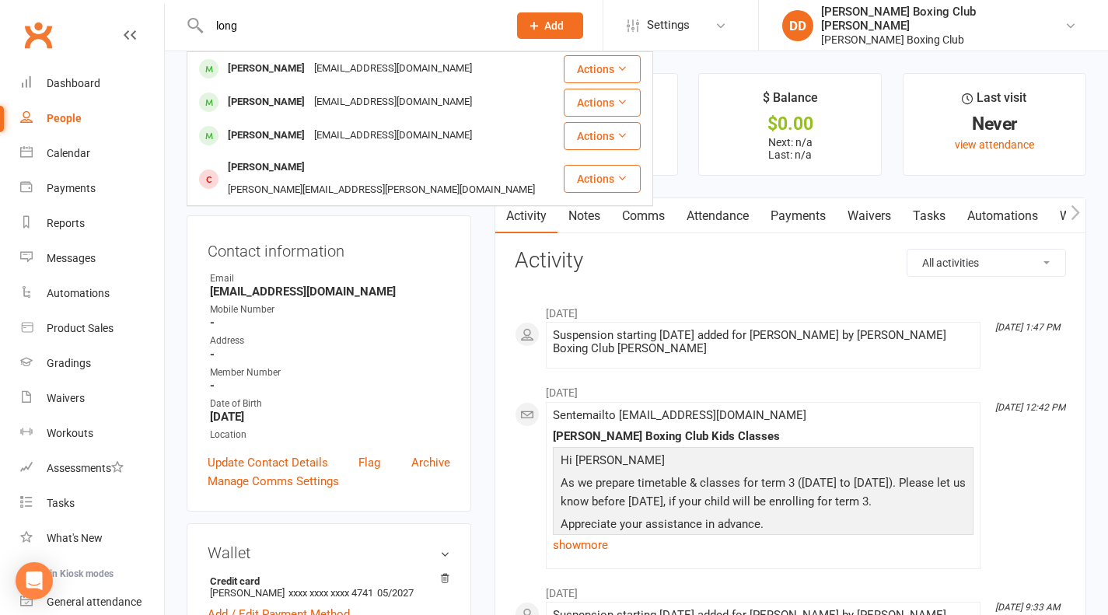
type input "long"
click at [584, 137] on button "Actions" at bounding box center [602, 136] width 77 height 28
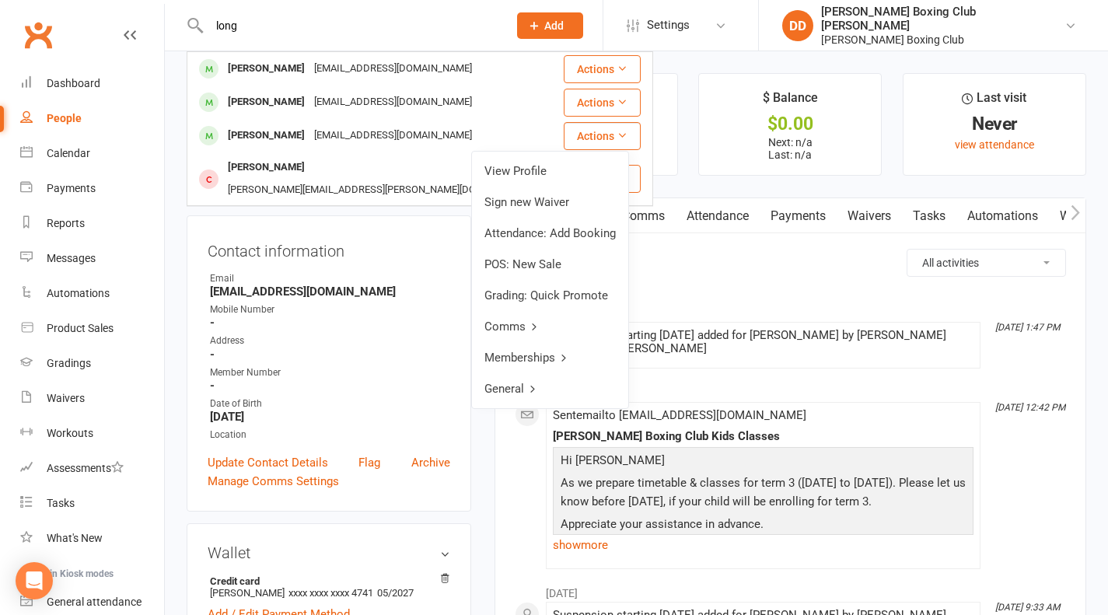
click at [535, 168] on link "View Profile" at bounding box center [550, 170] width 156 height 31
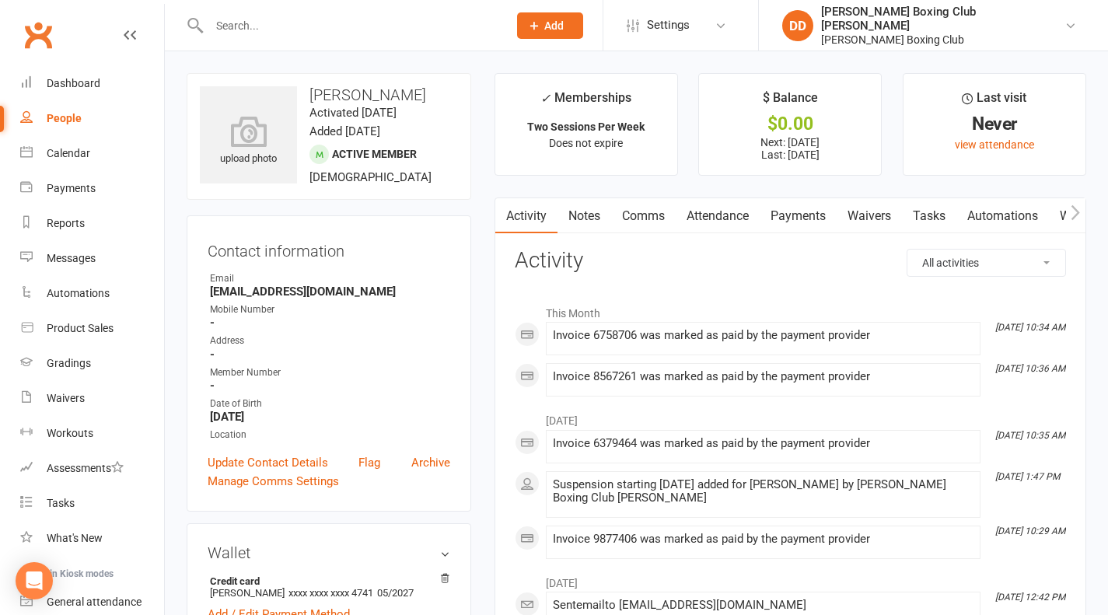
click at [291, 30] on input "text" at bounding box center [350, 26] width 292 height 22
type input "[PERSON_NAME]"
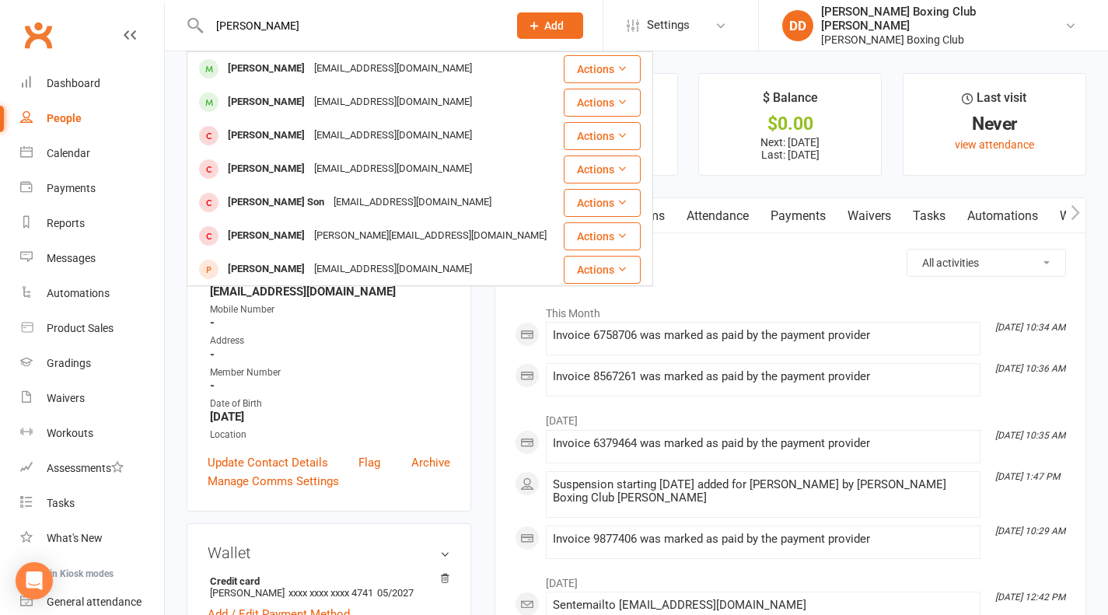
click at [573, 69] on button "Actions" at bounding box center [602, 69] width 77 height 28
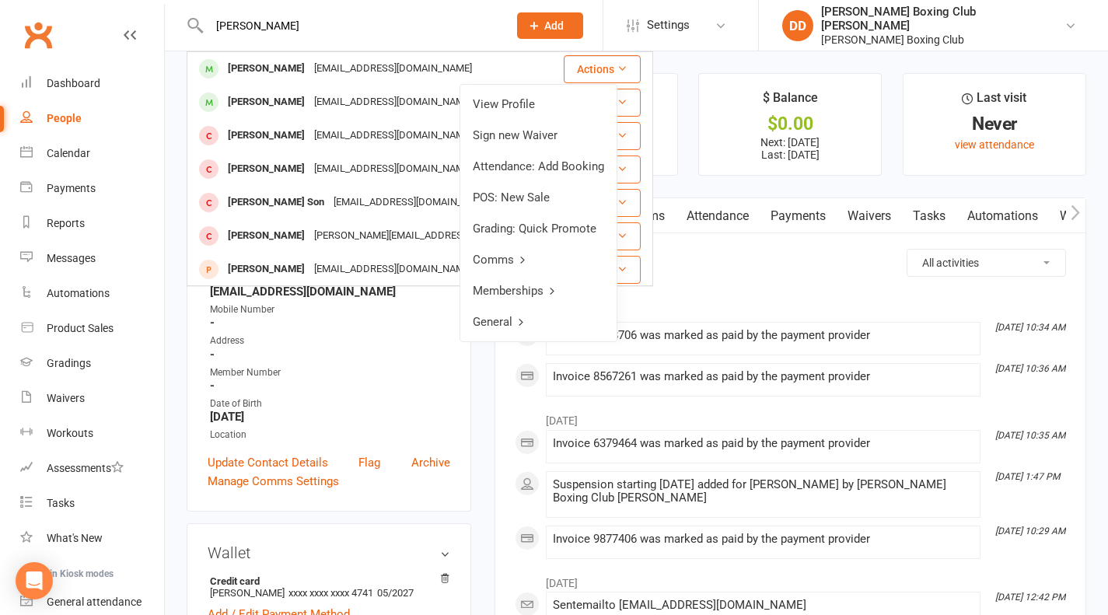
click at [517, 103] on link "View Profile" at bounding box center [538, 104] width 156 height 31
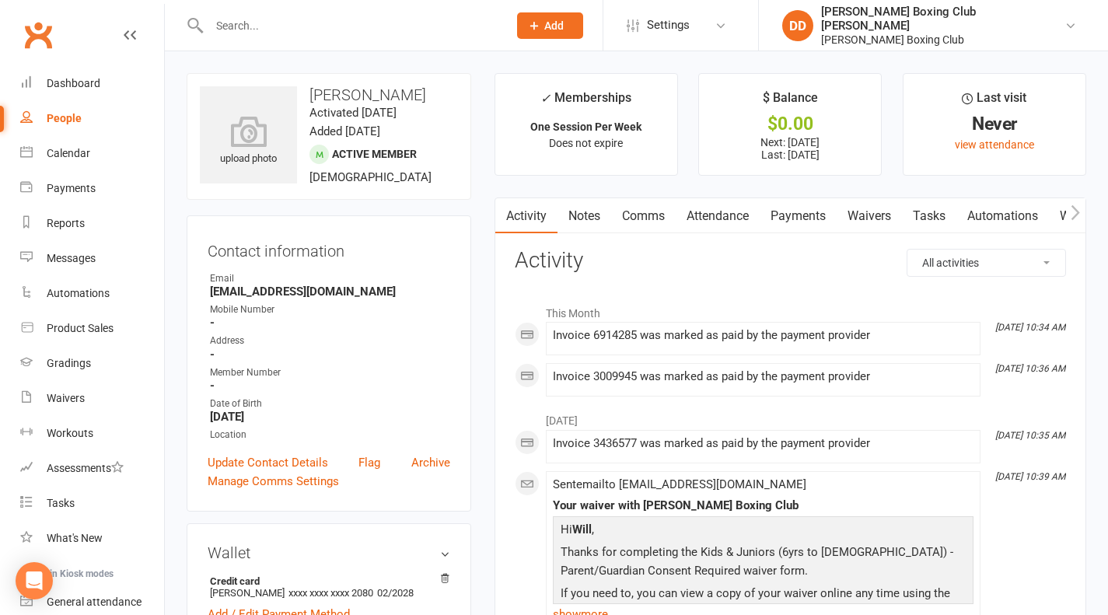
drag, startPoint x: 242, startPoint y: 9, endPoint x: 243, endPoint y: 16, distance: 7.9
click at [243, 16] on div at bounding box center [342, 25] width 310 height 51
click at [239, 23] on input "text" at bounding box center [350, 26] width 292 height 22
click at [341, 45] on div at bounding box center [342, 25] width 310 height 51
click at [271, 29] on input "text" at bounding box center [350, 26] width 292 height 22
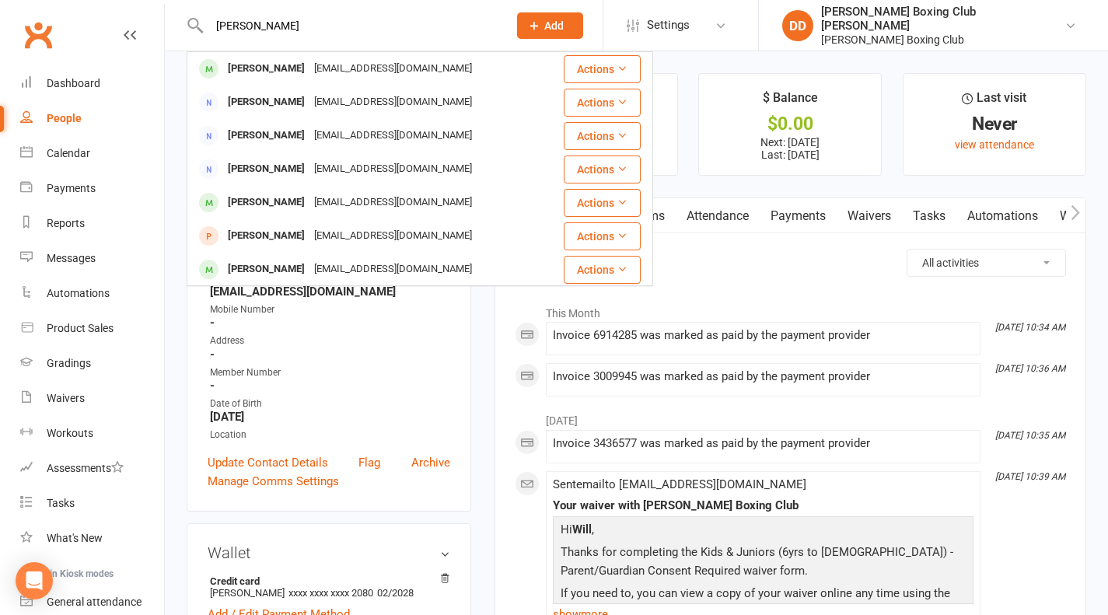
type input "[PERSON_NAME]"
click at [581, 70] on button "Actions" at bounding box center [602, 69] width 77 height 28
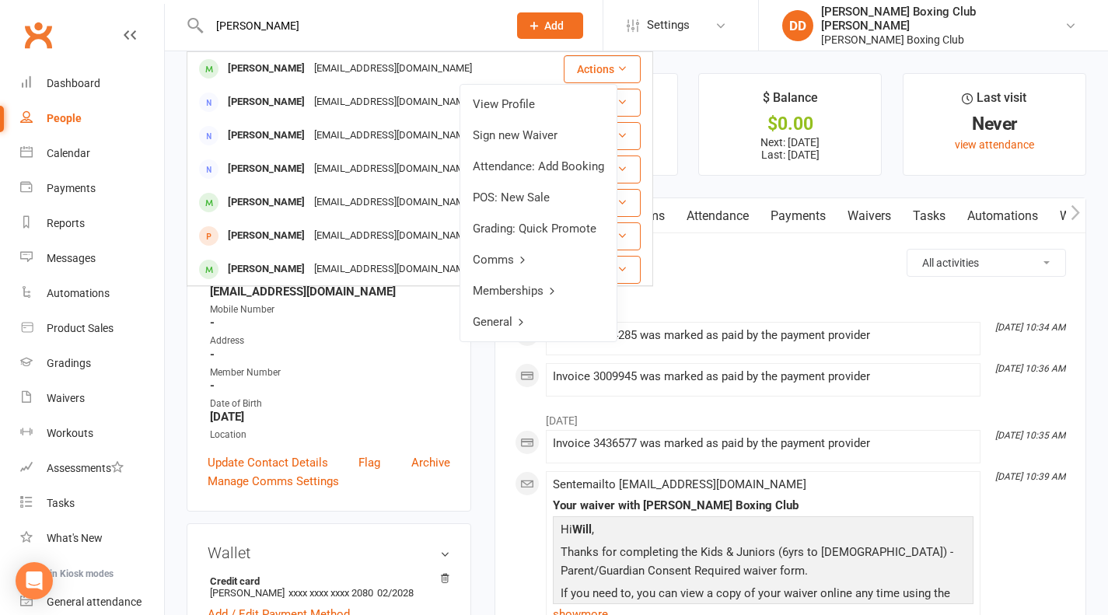
click at [543, 108] on link "View Profile" at bounding box center [538, 104] width 156 height 31
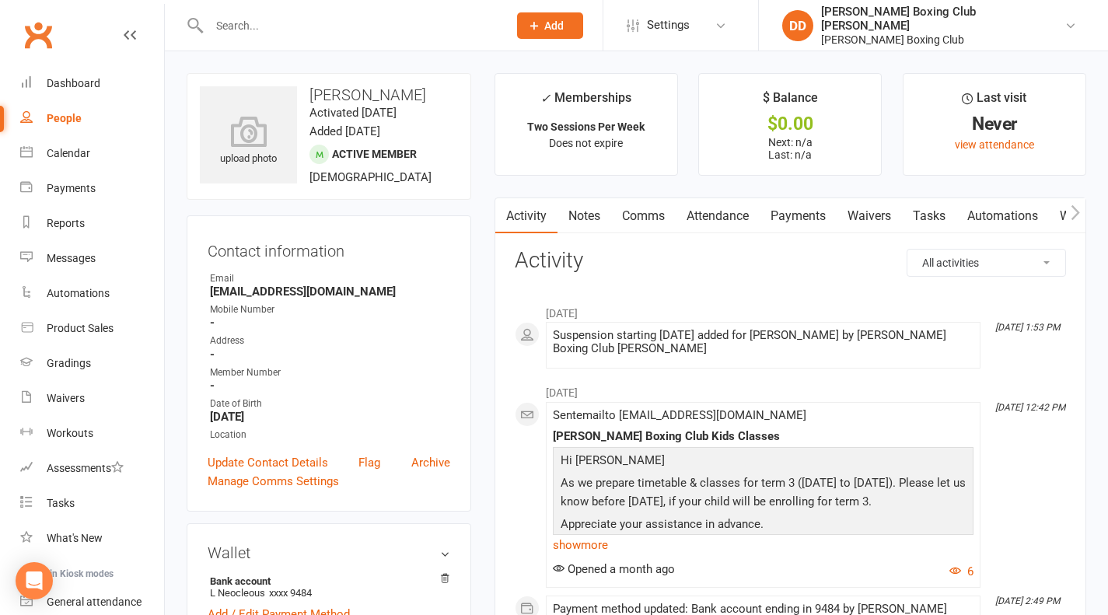
click at [281, 22] on input "text" at bounding box center [350, 26] width 292 height 22
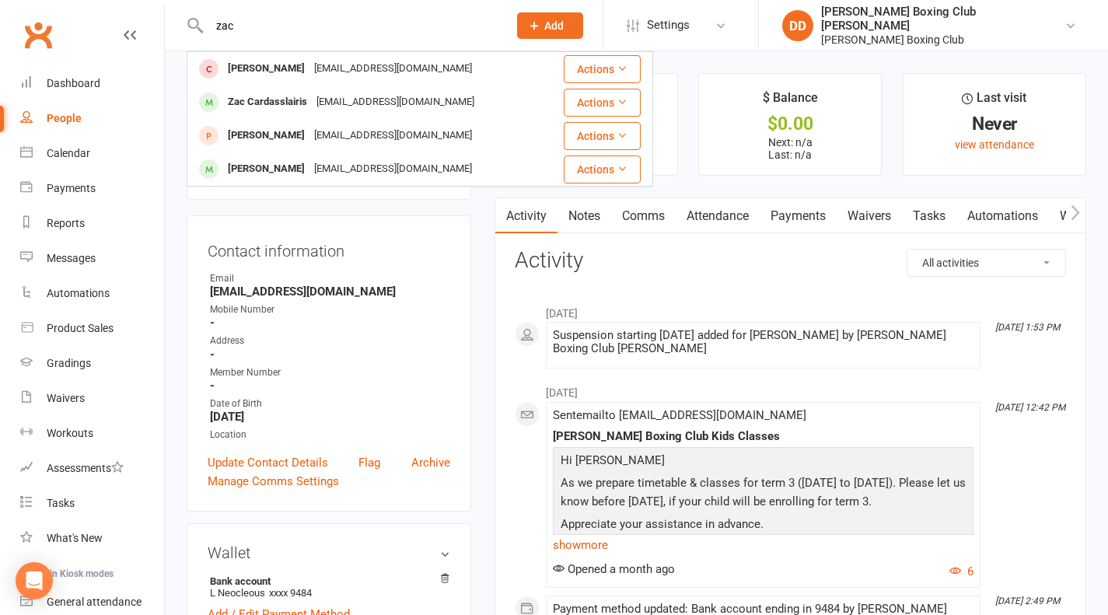
type input "zac"
click at [587, 162] on button "Actions" at bounding box center [602, 169] width 77 height 28
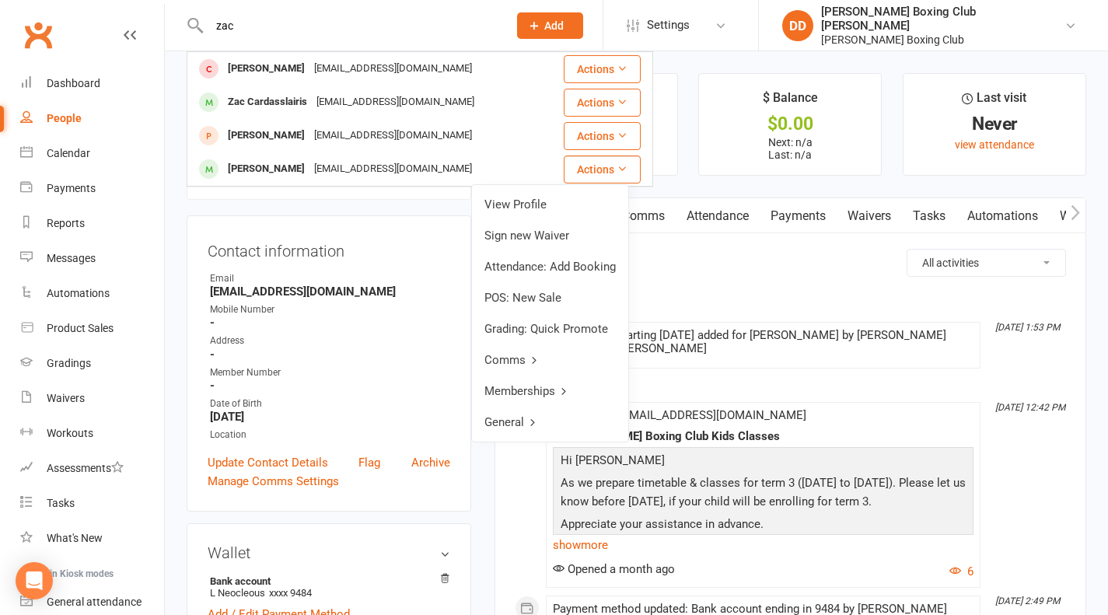
click at [521, 205] on link "View Profile" at bounding box center [550, 204] width 156 height 31
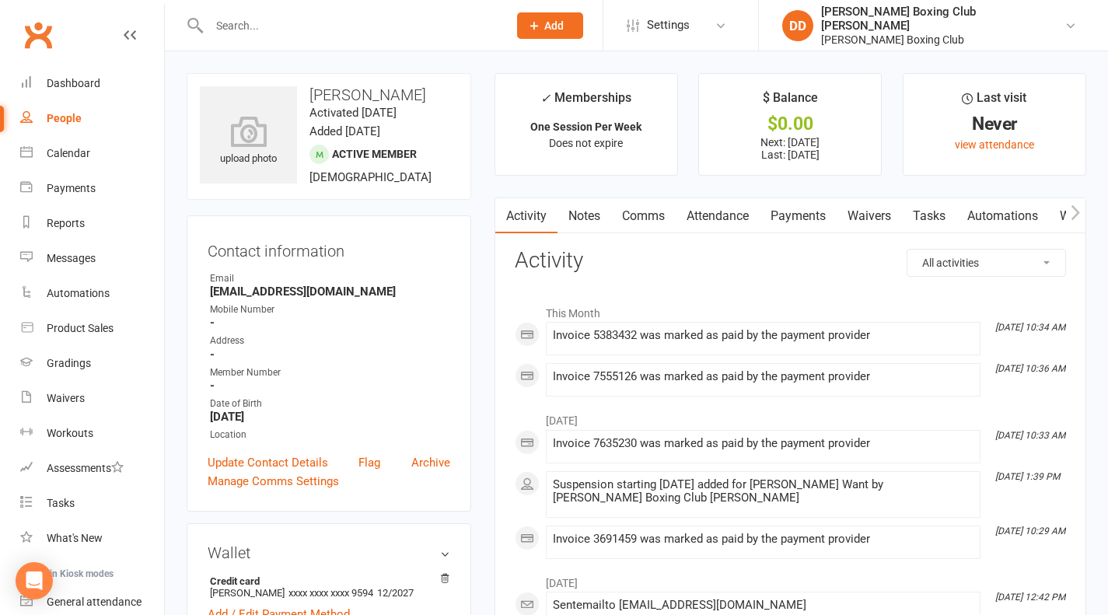
click at [364, 26] on input "text" at bounding box center [350, 26] width 292 height 22
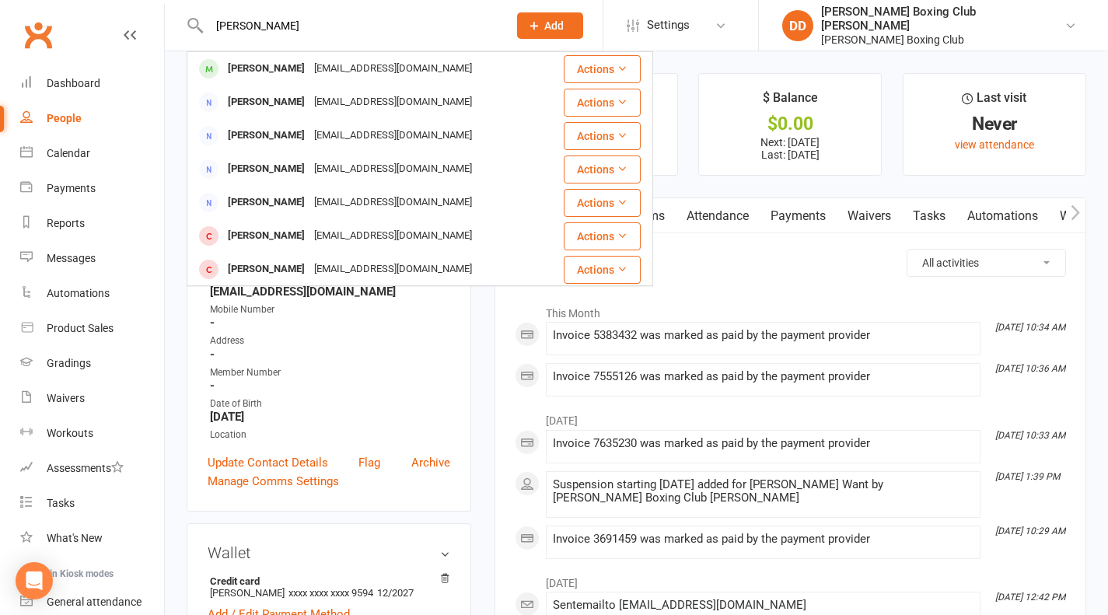
type input "[PERSON_NAME]"
click at [576, 72] on button "Actions" at bounding box center [602, 69] width 77 height 28
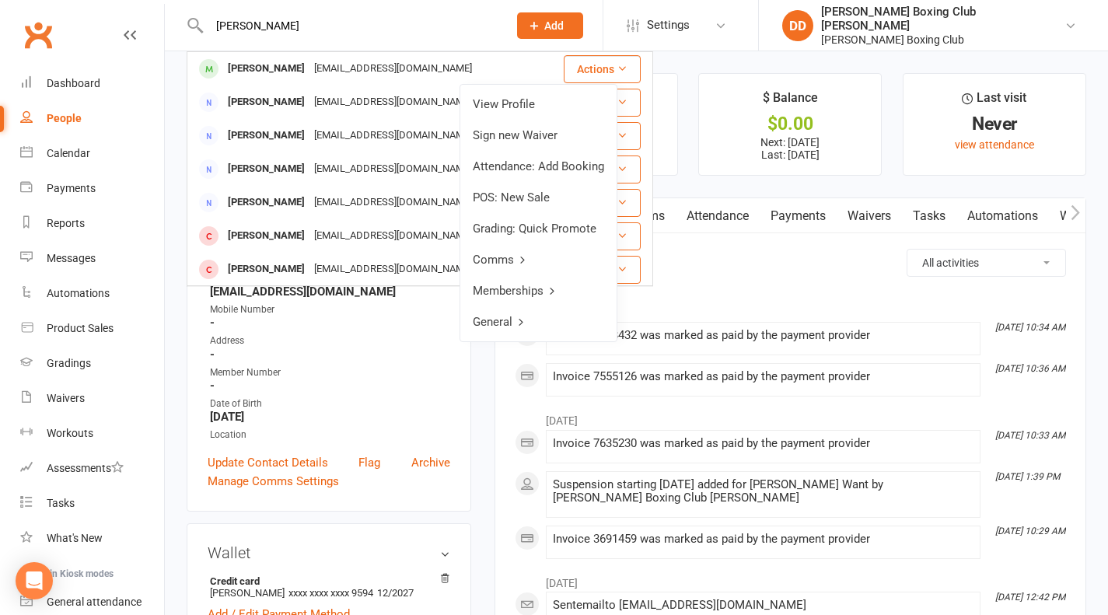
click at [537, 106] on link "View Profile" at bounding box center [538, 104] width 156 height 31
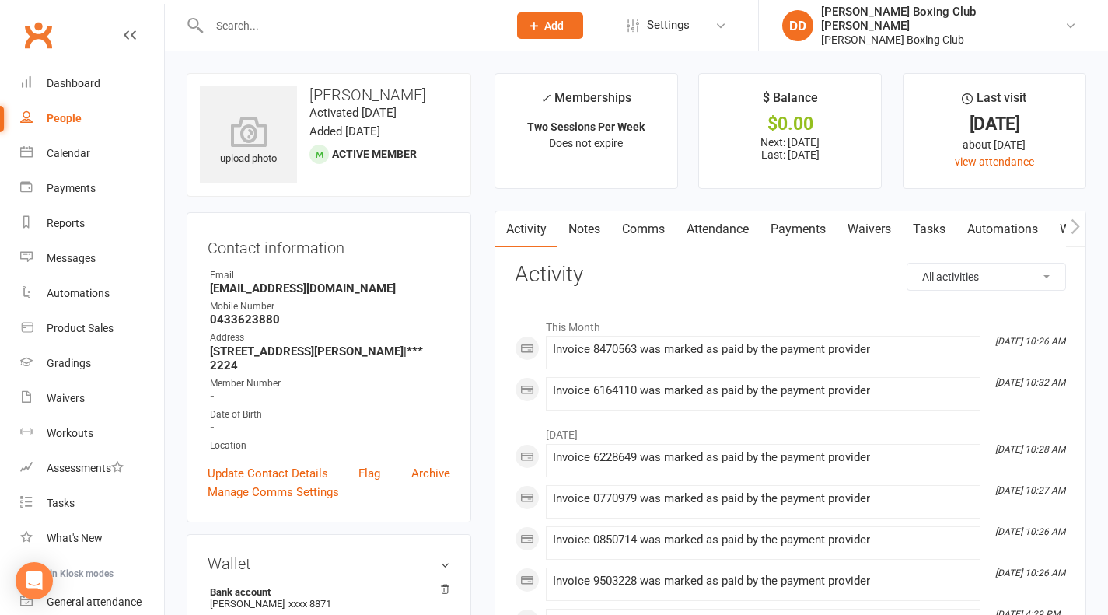
click at [366, 37] on div at bounding box center [342, 25] width 310 height 51
click at [368, 20] on input "text" at bounding box center [350, 26] width 292 height 22
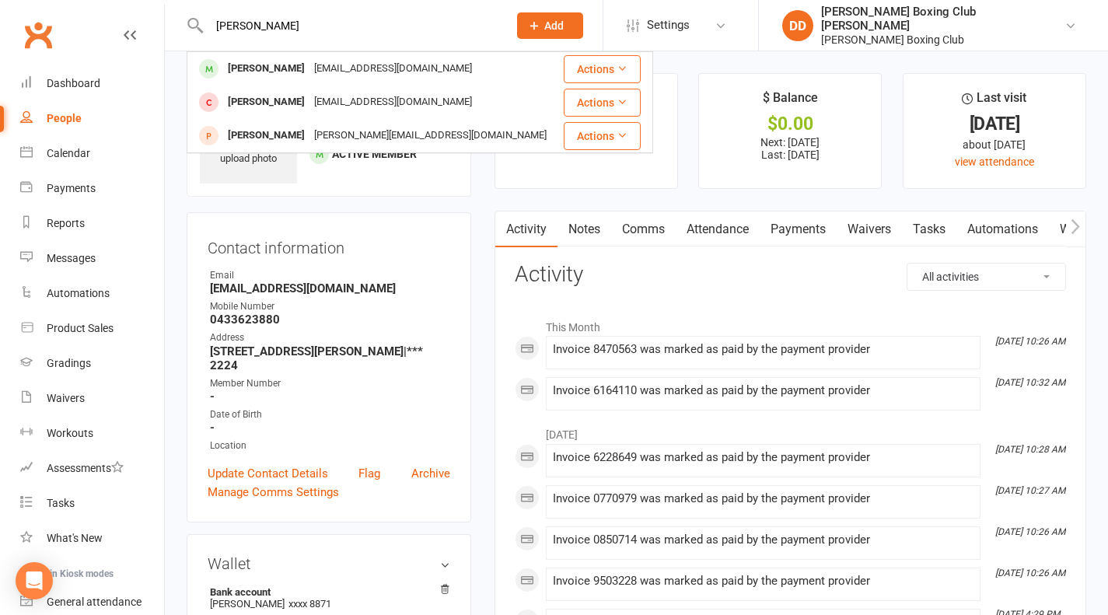
type input "[PERSON_NAME]"
click at [583, 72] on button "Actions" at bounding box center [602, 69] width 77 height 28
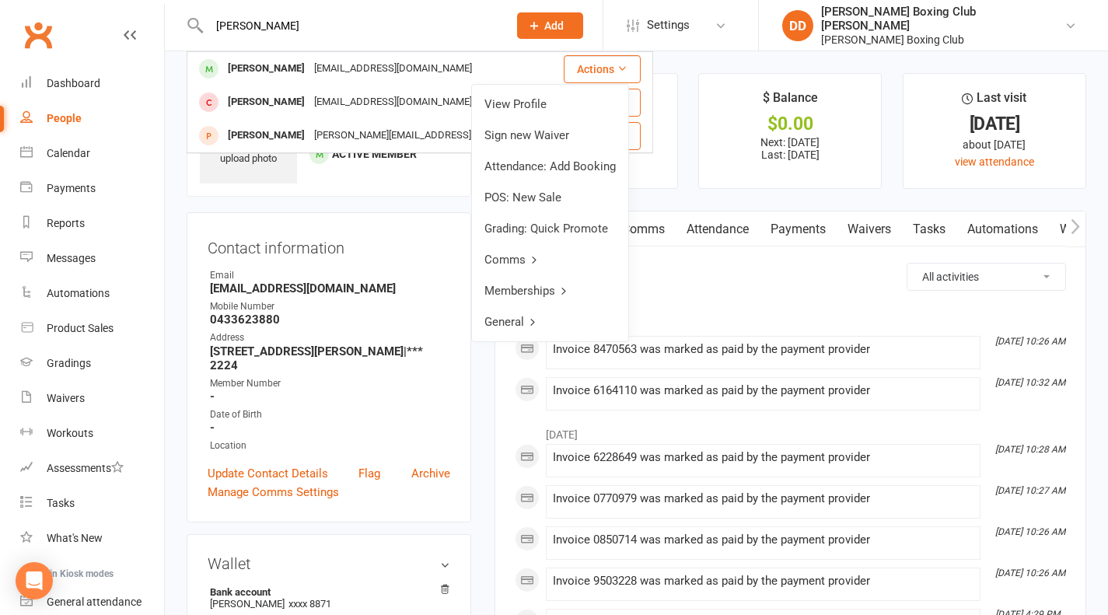
click at [534, 105] on link "View Profile" at bounding box center [550, 104] width 156 height 31
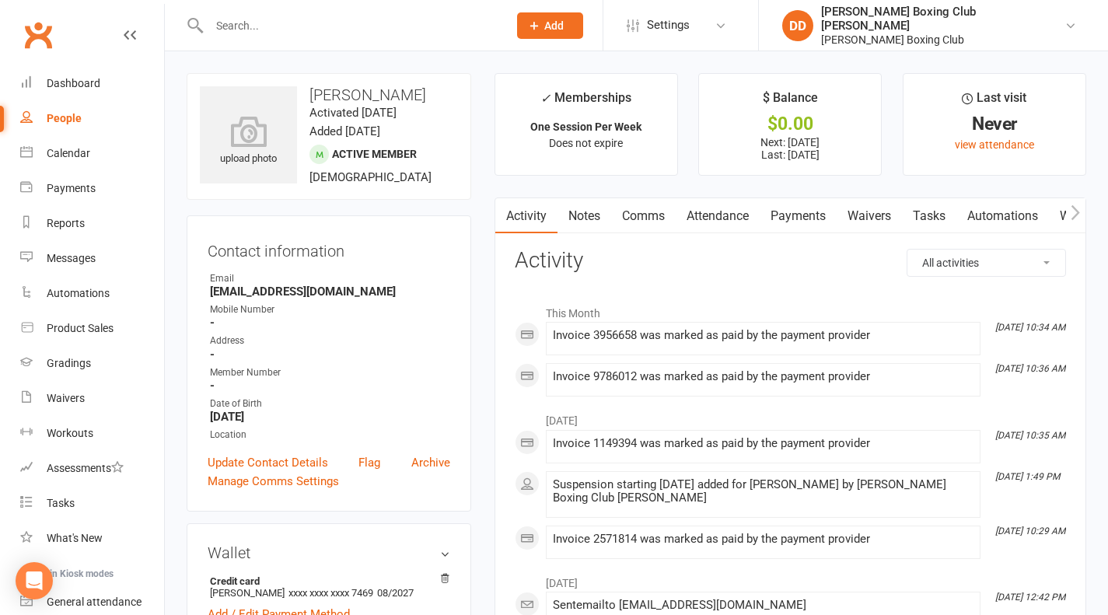
click at [273, 31] on input "text" at bounding box center [350, 26] width 292 height 22
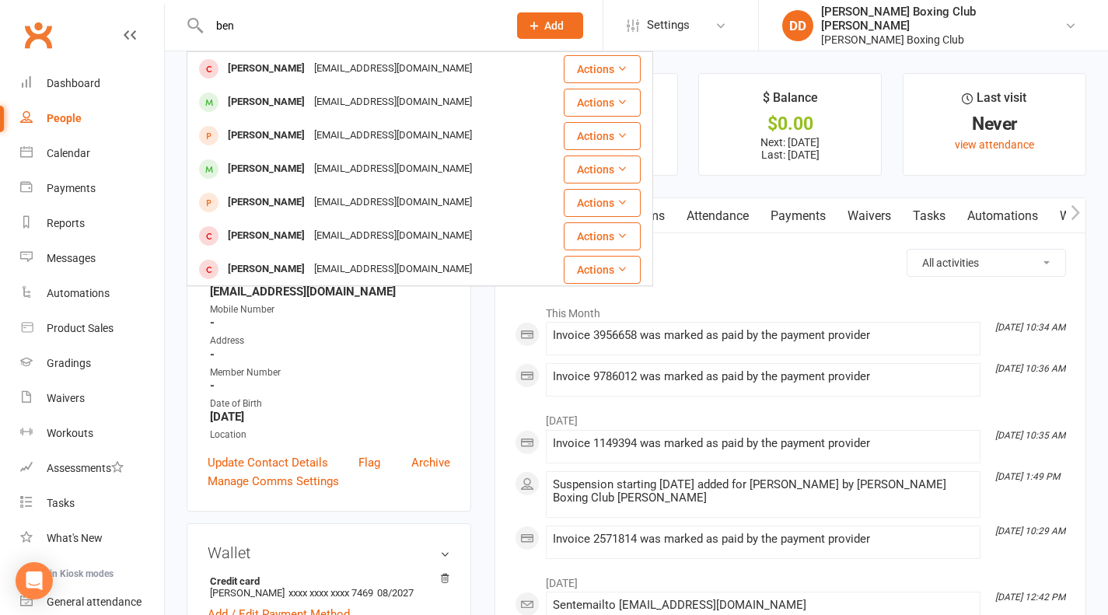
type input "ben"
click at [571, 169] on button "Actions" at bounding box center [602, 169] width 77 height 28
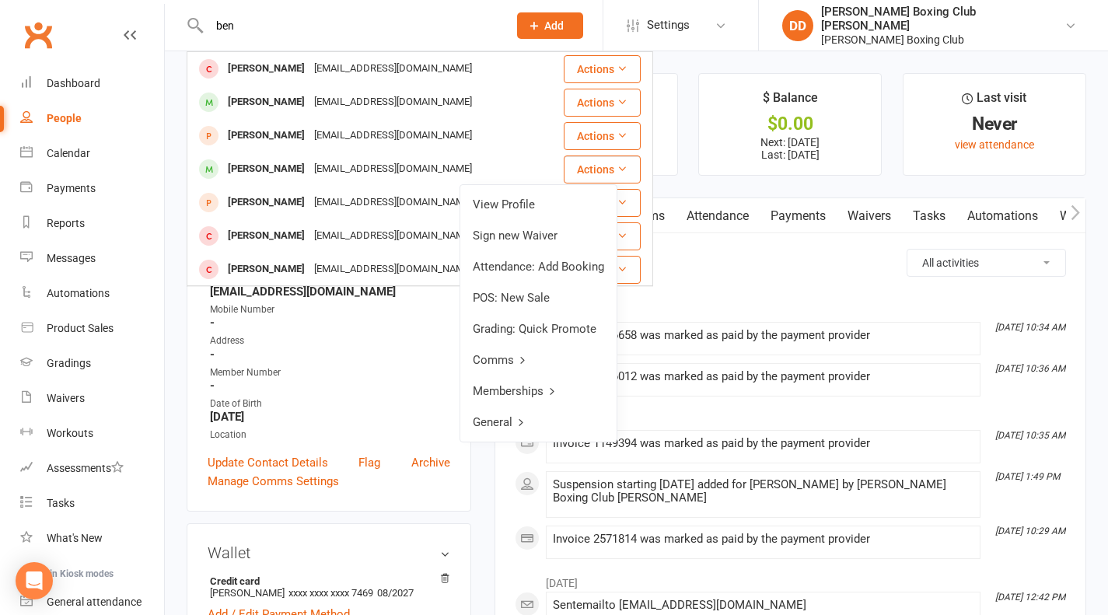
click at [522, 199] on link "View Profile" at bounding box center [538, 204] width 156 height 31
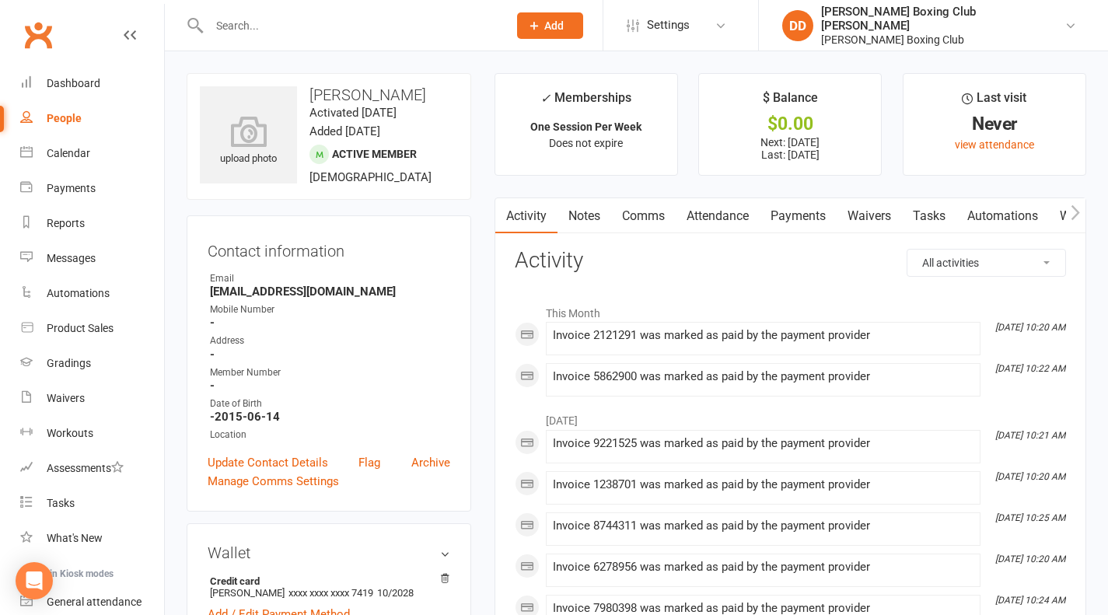
click at [310, 32] on input "text" at bounding box center [350, 26] width 292 height 22
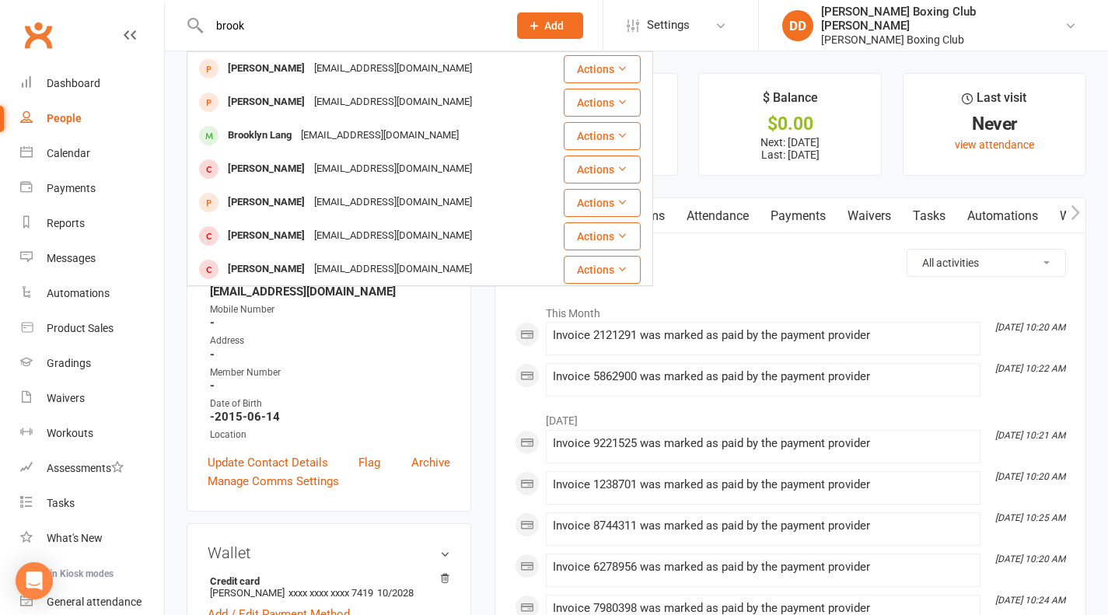
type input "brook"
click at [587, 141] on button "Actions" at bounding box center [602, 136] width 77 height 28
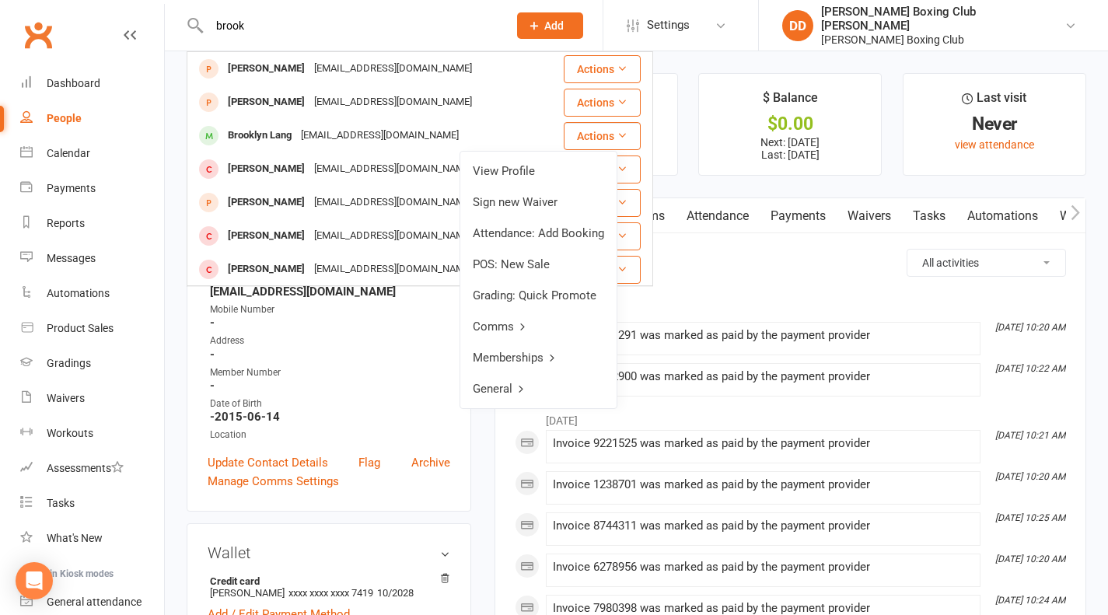
click at [503, 175] on link "View Profile" at bounding box center [538, 170] width 156 height 31
